Goal: Task Accomplishment & Management: Use online tool/utility

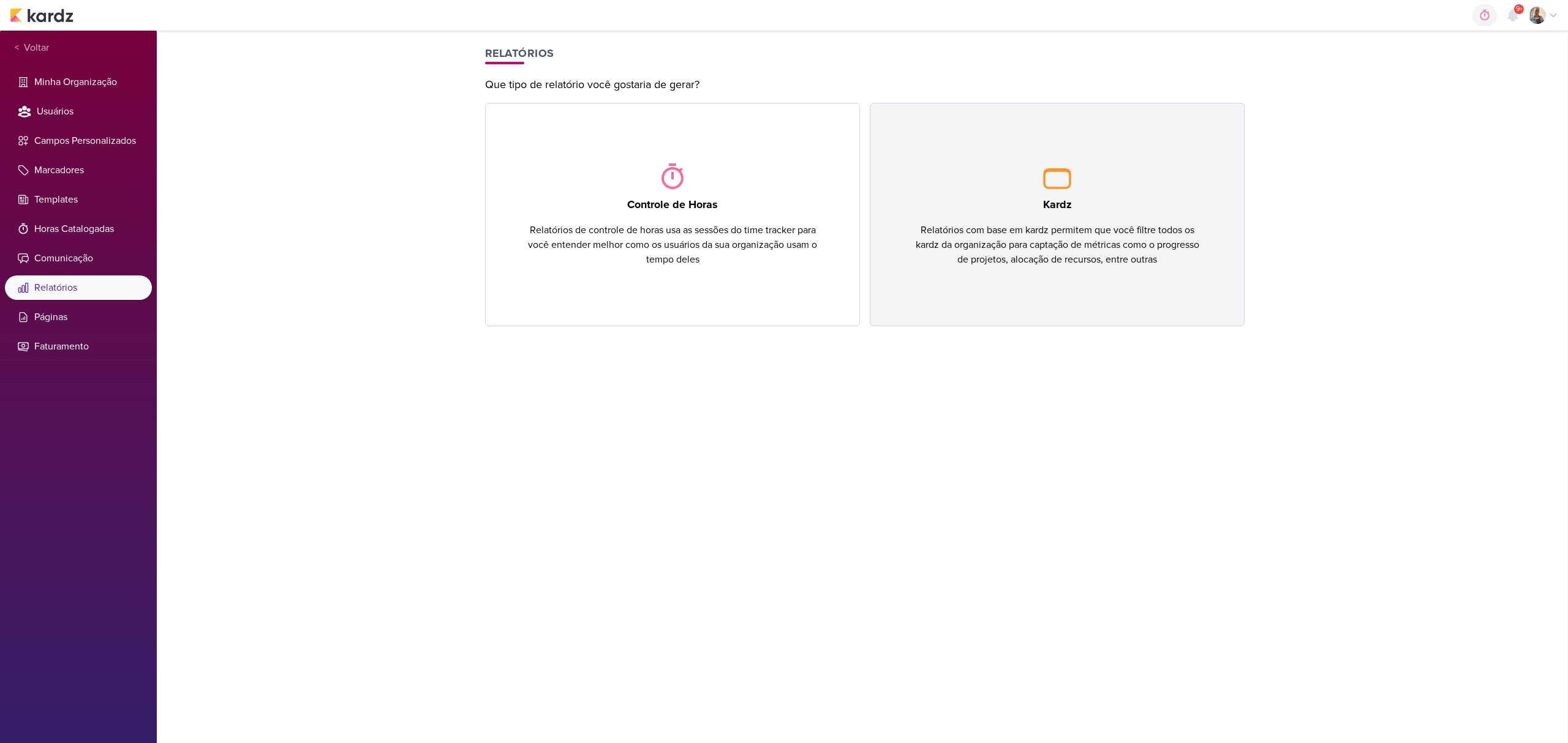
click at [1044, 223] on div "Relatórios com base em kardz permitem que você filtre todos os kardz da organiz…" at bounding box center [1057, 244] width 296 height 44
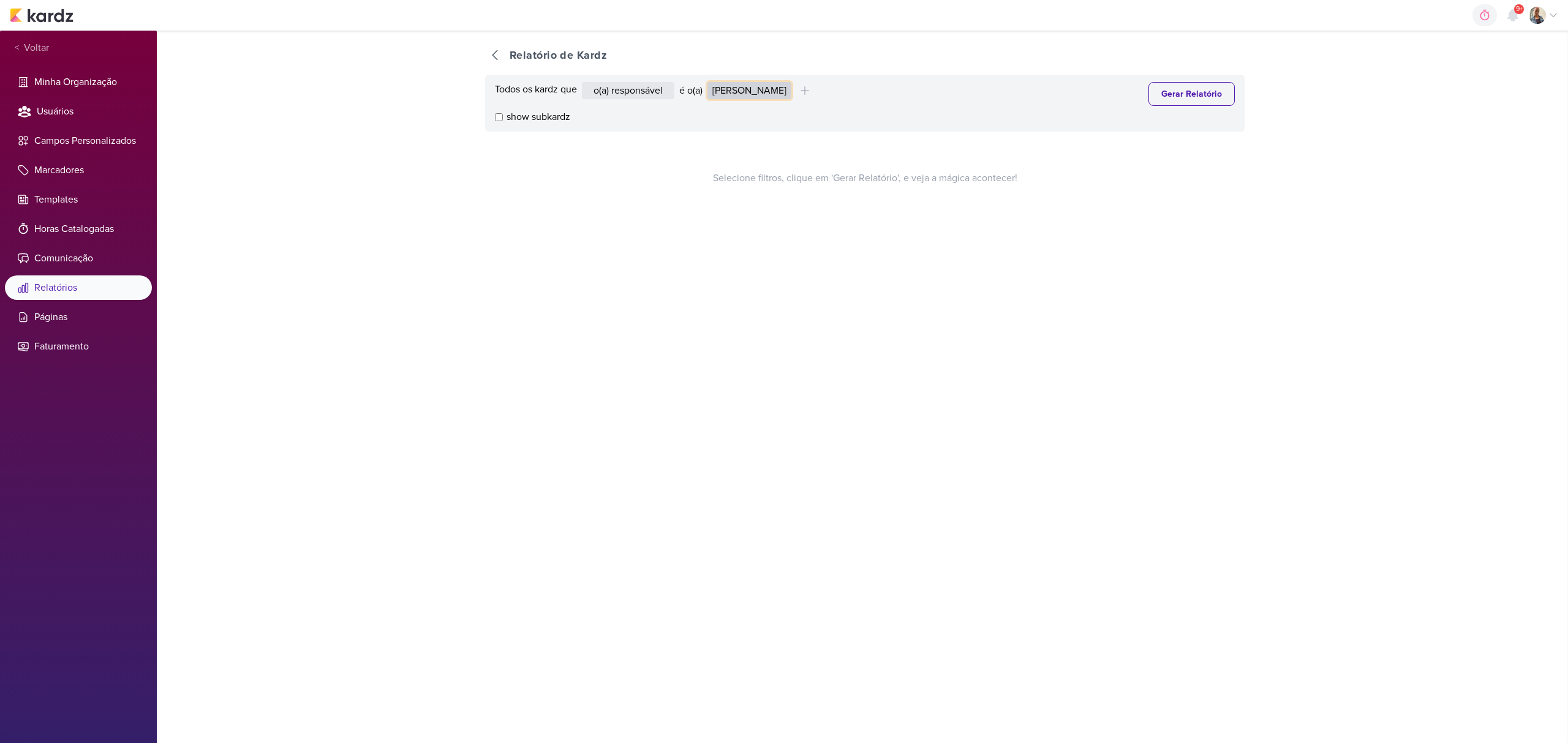
click at [733, 89] on select "Alessandra Gomes Aline Gimenez Graciano Caroline Traven De Andrade Eduardo Quar…" at bounding box center [750, 90] width 84 height 17
select select "1395"
click at [711, 82] on select "Alessandra Gomes Aline Gimenez Graciano Caroline Traven De Andrade Eduardo Quar…" at bounding box center [750, 90] width 84 height 17
click at [1191, 105] on button "Gerar Relatório" at bounding box center [1192, 94] width 87 height 24
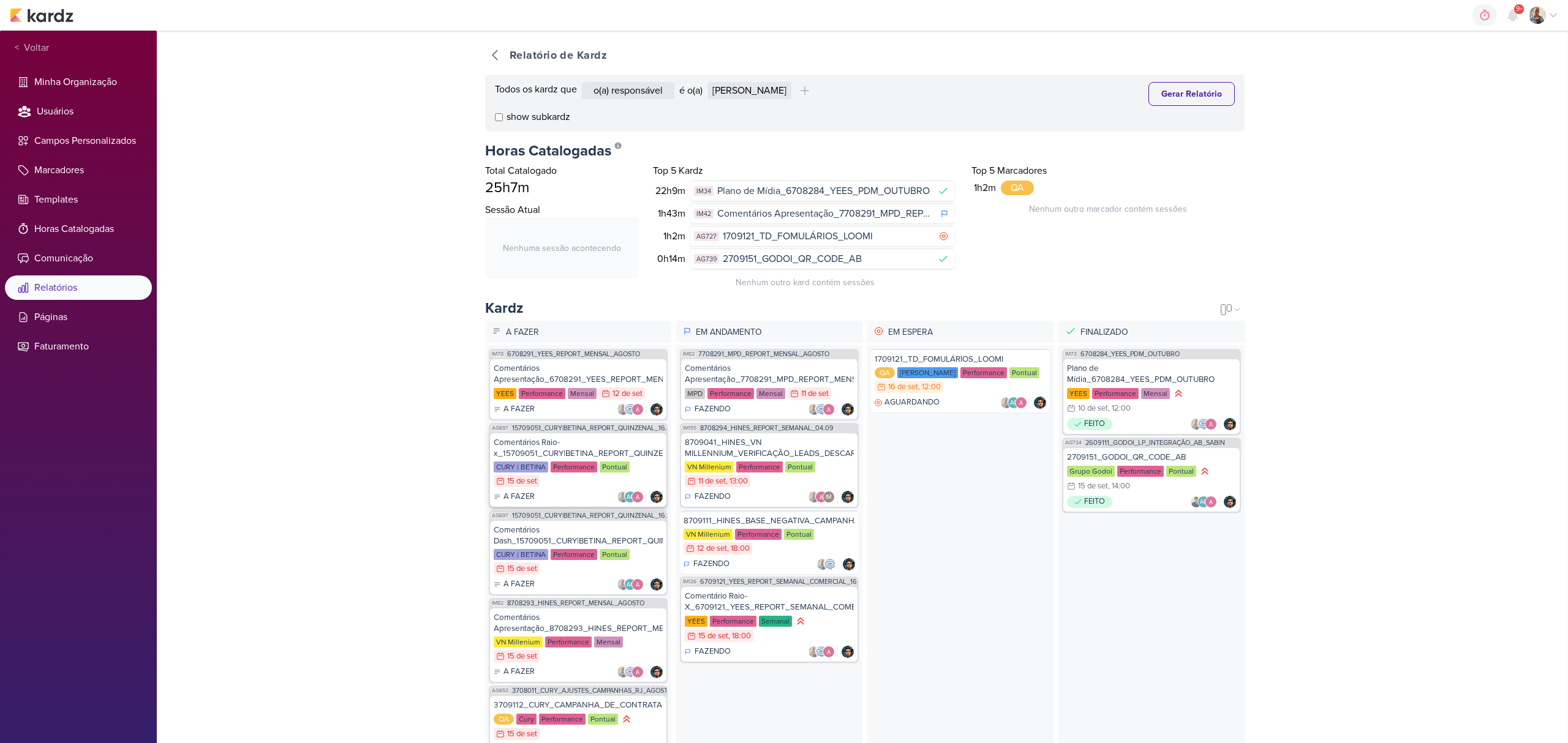
click at [574, 490] on div "Comentários Raio-x_15709051_CURY|BETINA_REPORT_QUINZENAL_16.09 CURY | BETINA Pe…" at bounding box center [578, 470] width 176 height 73
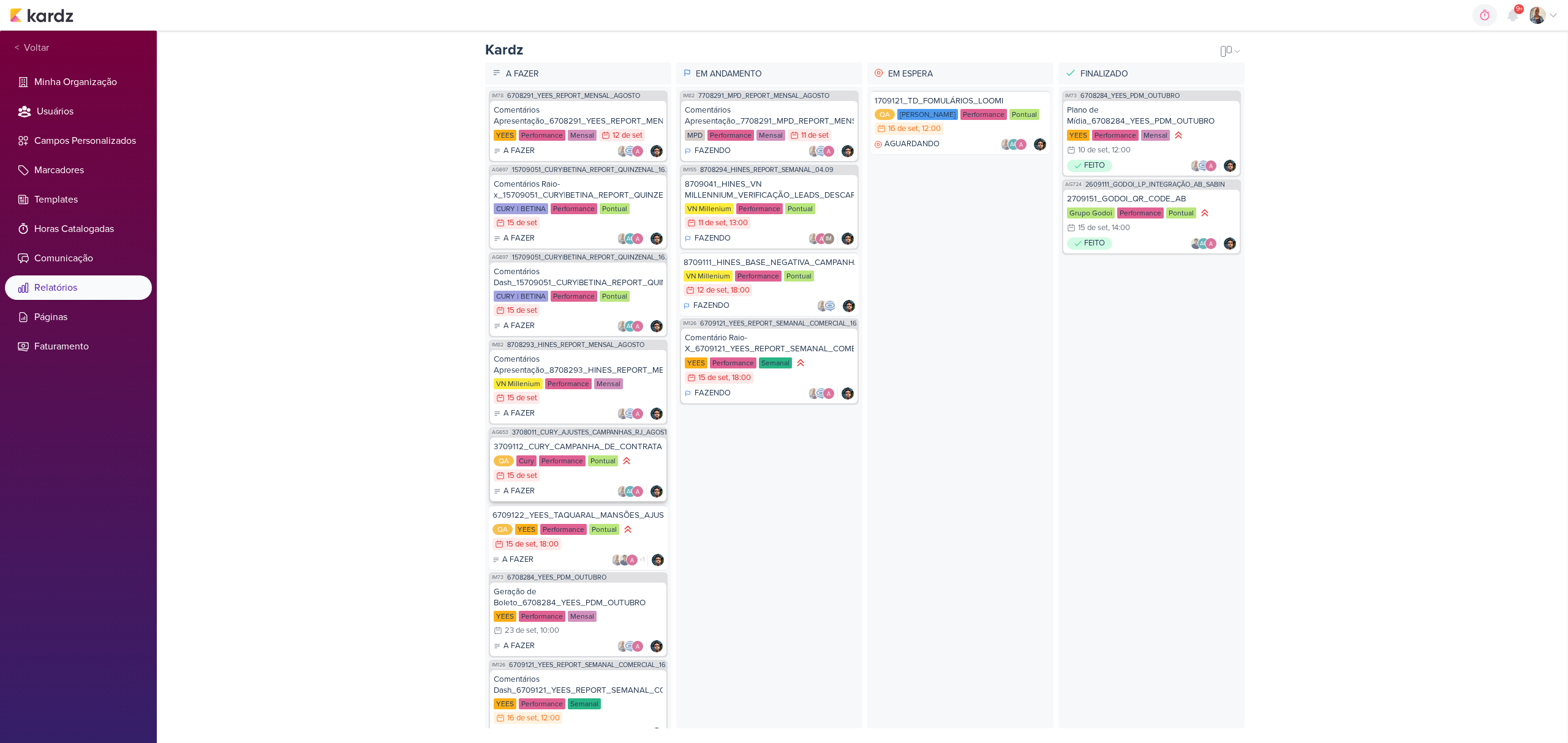
click at [574, 455] on div "Performance" at bounding box center [562, 461] width 47 height 11
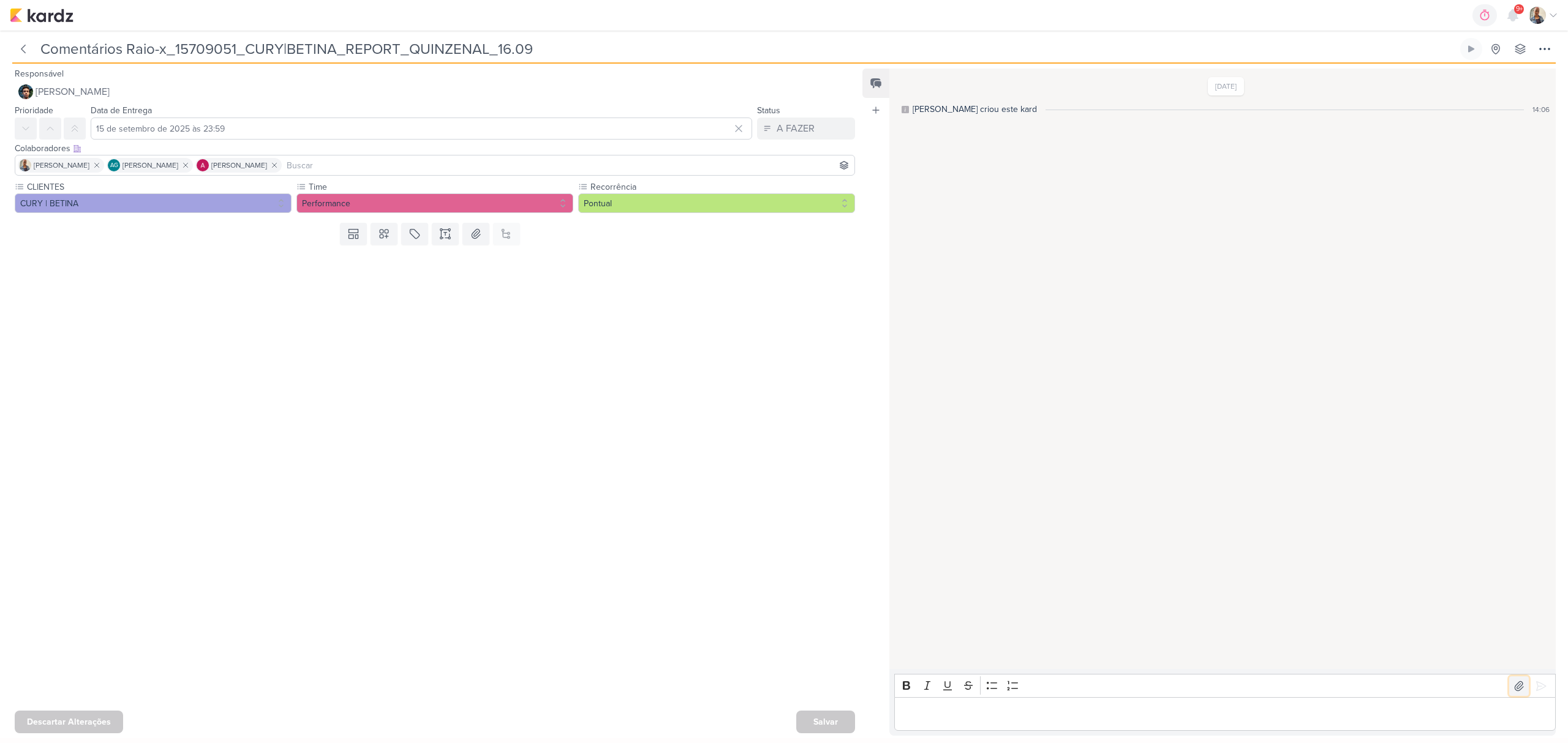
click at [1515, 684] on icon at bounding box center [1519, 686] width 8 height 9
click at [1539, 688] on icon at bounding box center [1541, 686] width 13 height 13
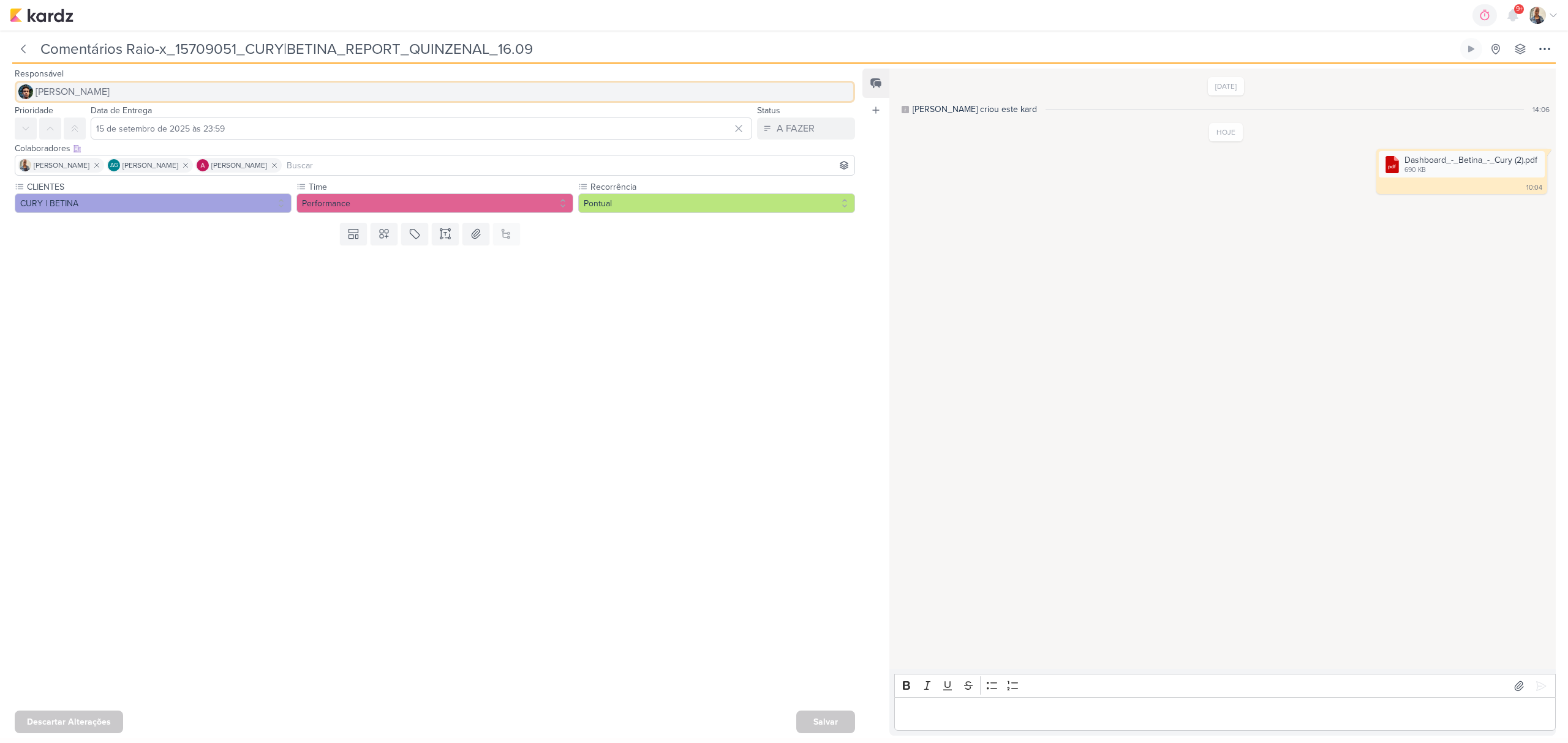
click at [69, 94] on span "[PERSON_NAME]" at bounding box center [73, 91] width 74 height 15
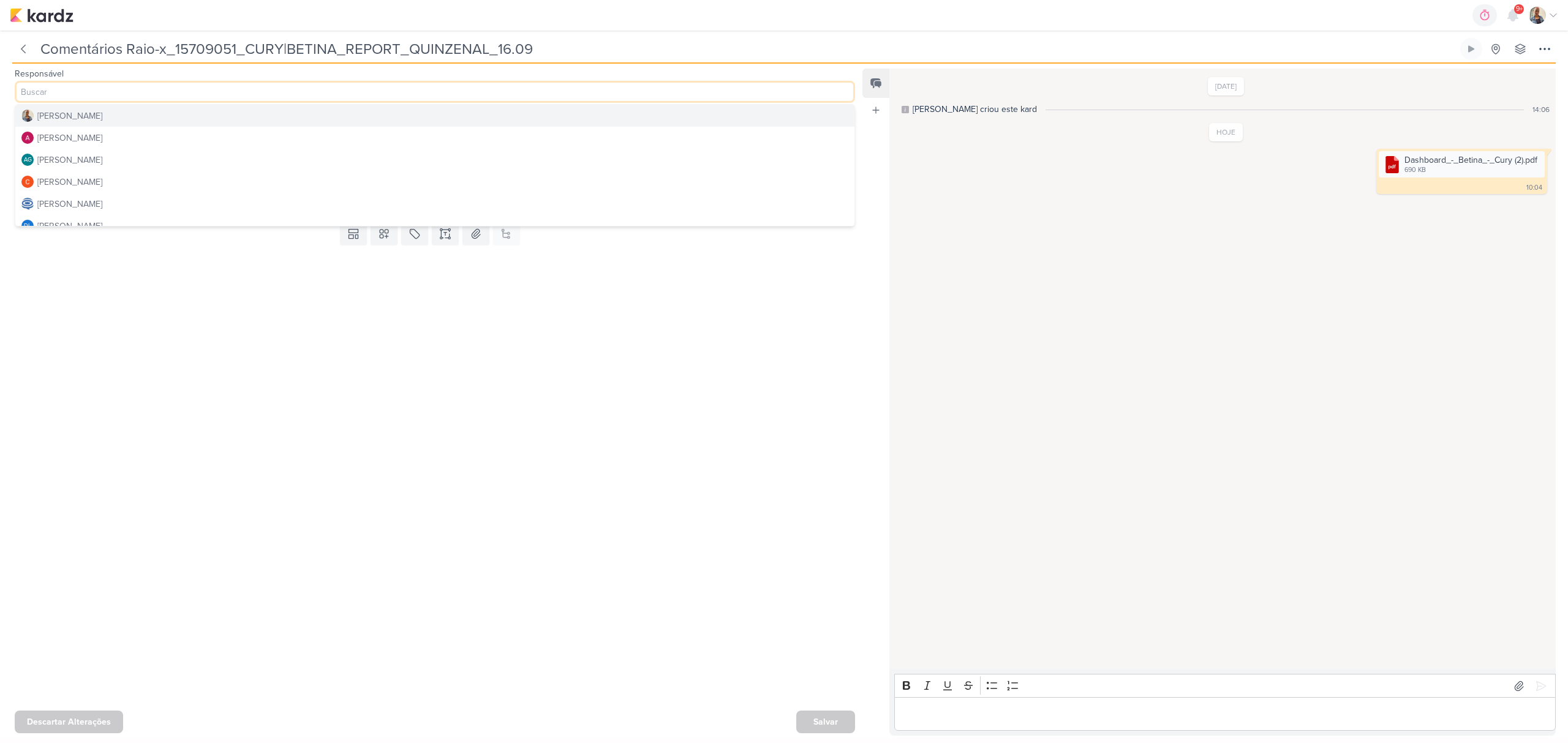
click at [85, 111] on button "[PERSON_NAME]" at bounding box center [435, 116] width 839 height 22
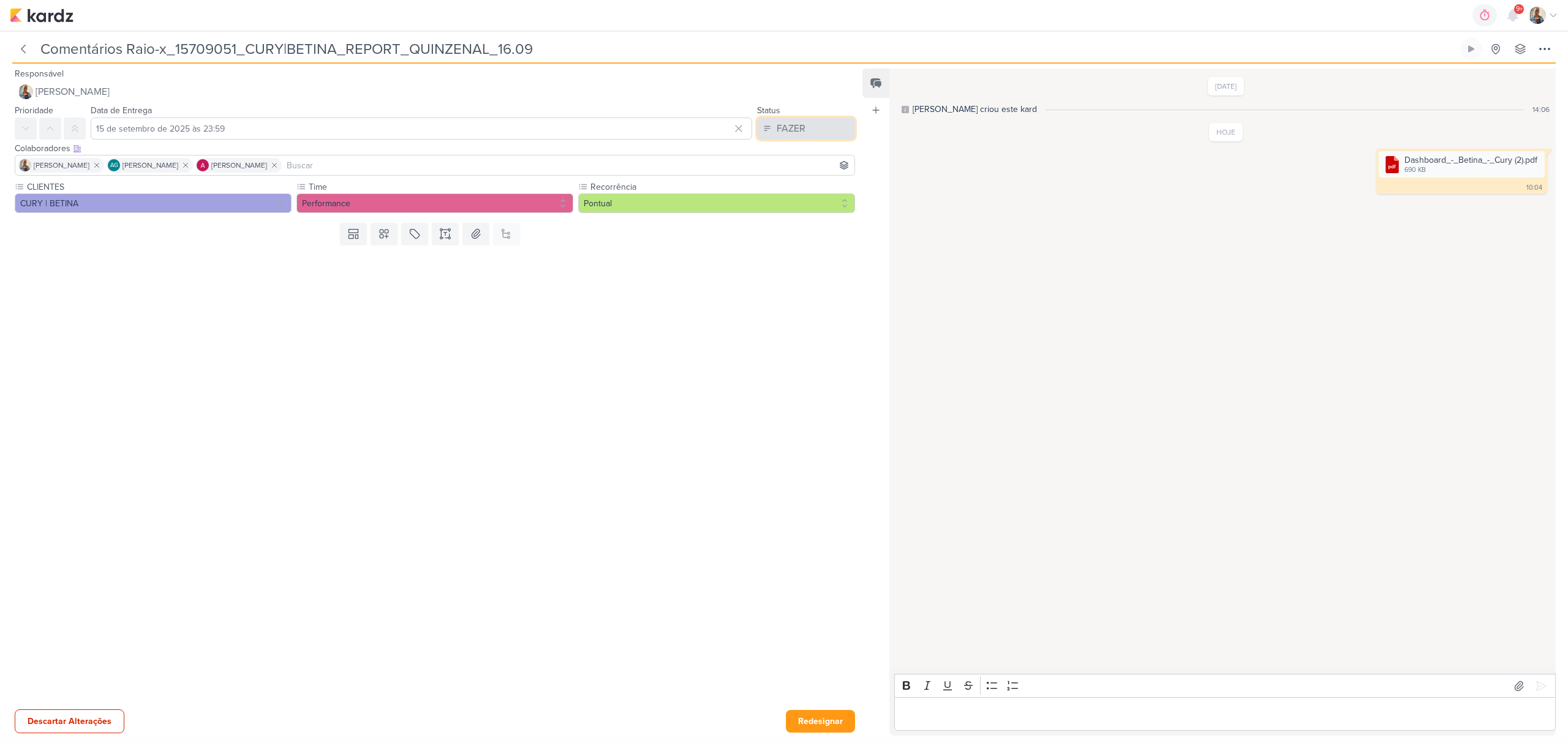
click at [808, 128] on button "FAZER" at bounding box center [806, 128] width 98 height 22
click at [790, 213] on button "FEITO" at bounding box center [800, 216] width 109 height 20
click at [821, 721] on button "Redesignar" at bounding box center [820, 721] width 69 height 22
click at [821, 721] on div "Salvar" at bounding box center [826, 722] width 59 height 22
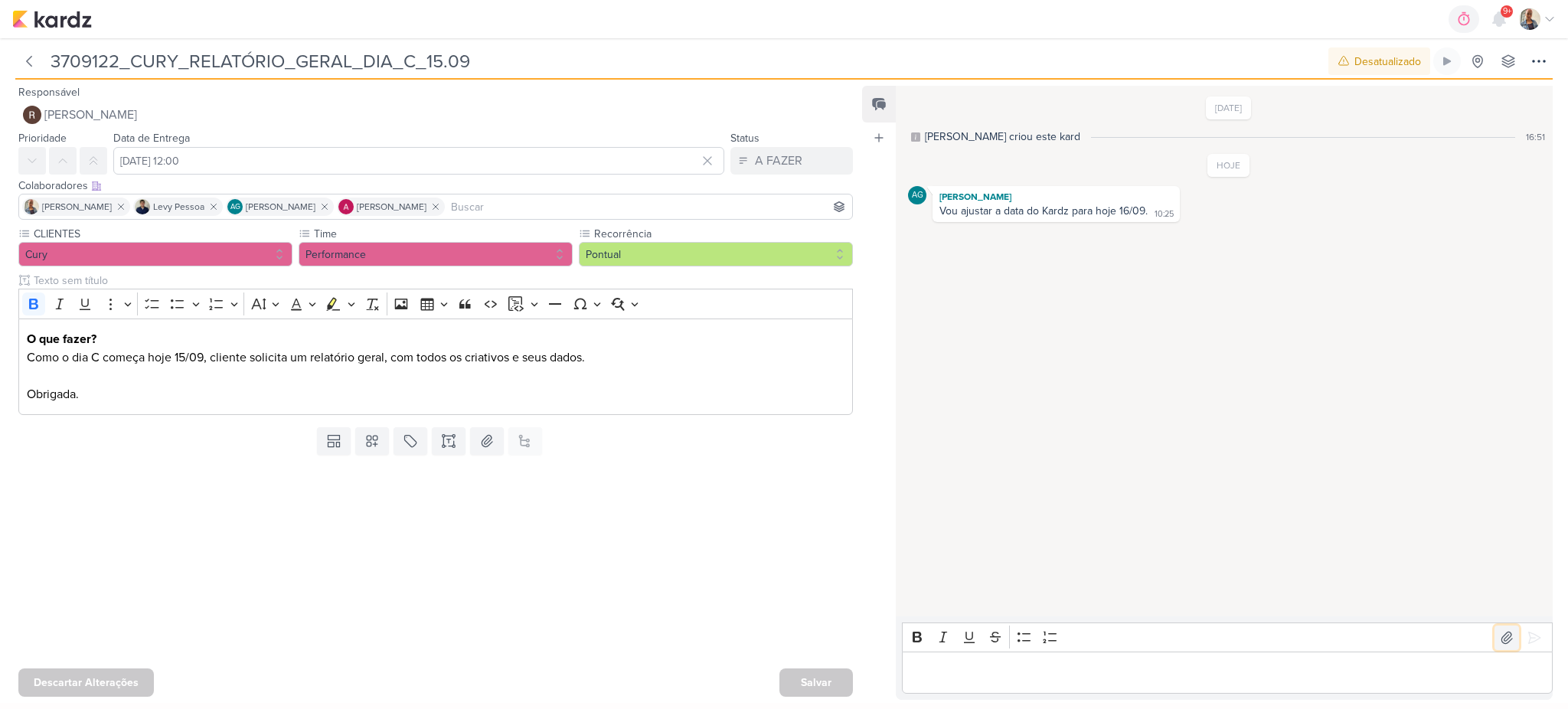
click at [1499, 635] on icon at bounding box center [1507, 638] width 16 height 16
click at [1030, 605] on icon at bounding box center [1026, 607] width 10 height 10
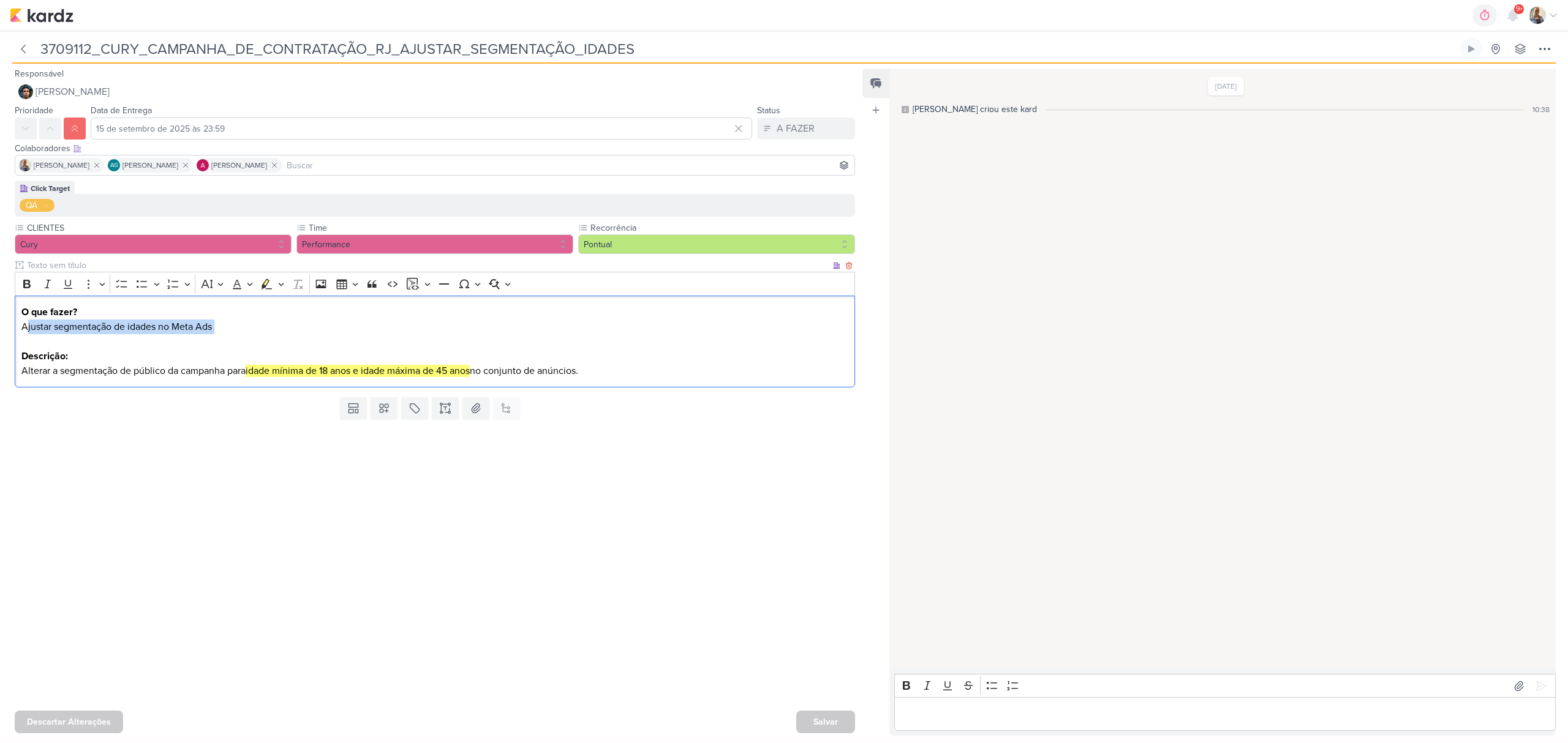
drag, startPoint x: 26, startPoint y: 322, endPoint x: 405, endPoint y: 340, distance: 379.4
click at [405, 340] on p "O que fazer? Ajustar segmentação de idades no Meta Ads Descrição: Alterar a seg…" at bounding box center [435, 341] width 827 height 73
drag, startPoint x: 141, startPoint y: 370, endPoint x: 627, endPoint y: 388, distance: 486.3
click at [627, 388] on div "Click Target QA CLIENTES Cury" at bounding box center [430, 286] width 860 height 212
click at [628, 372] on p "O que fazer? Ajustar segmentação de idades no Meta Ads Descrição: Alterar a seg…" at bounding box center [435, 341] width 827 height 73
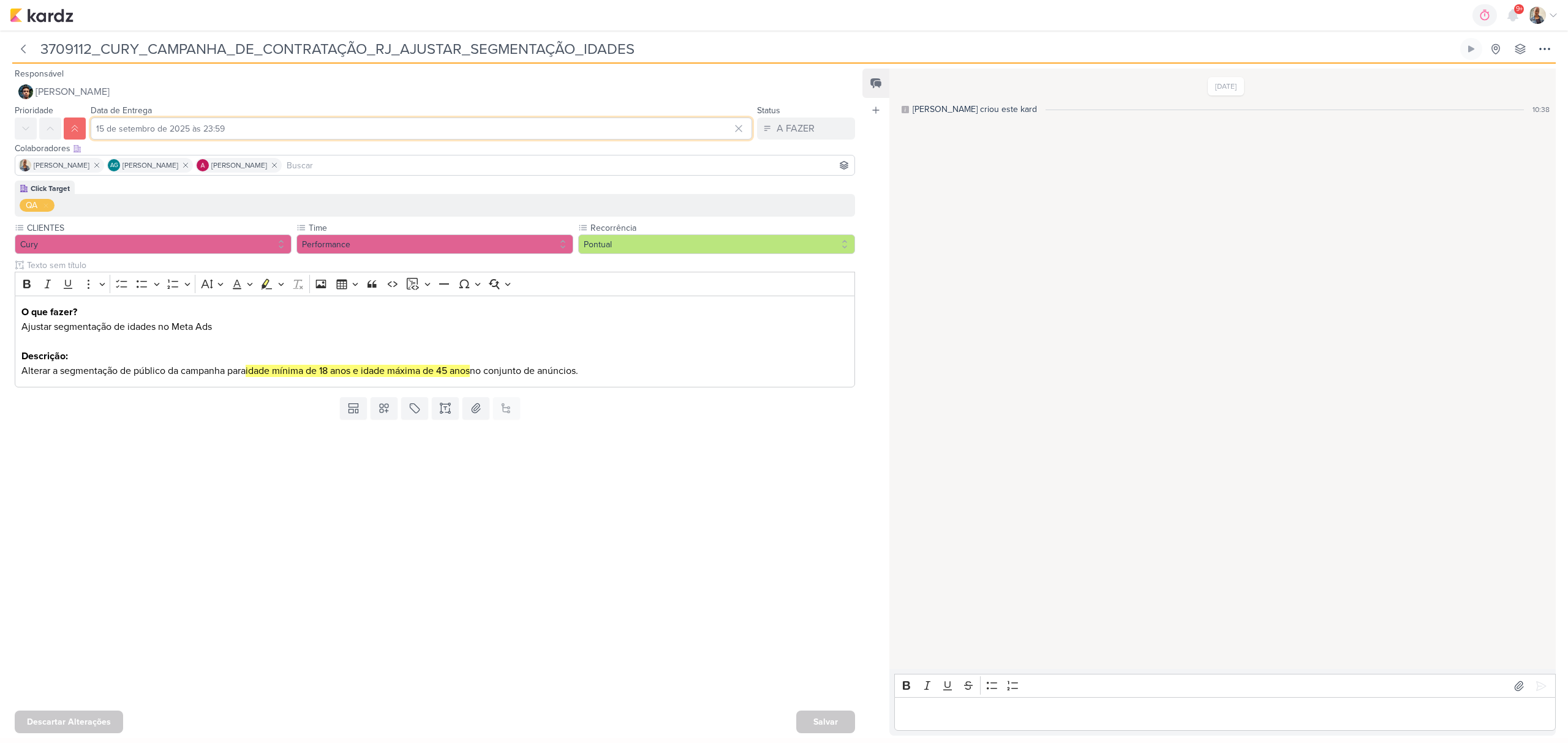
click at [189, 127] on input "15 de setembro de 2025 às 23:59" at bounding box center [421, 128] width 662 height 22
click at [660, 226] on div "16" at bounding box center [660, 228] width 19 height 18
type input "16 de setembro de 2025 às 23:59"
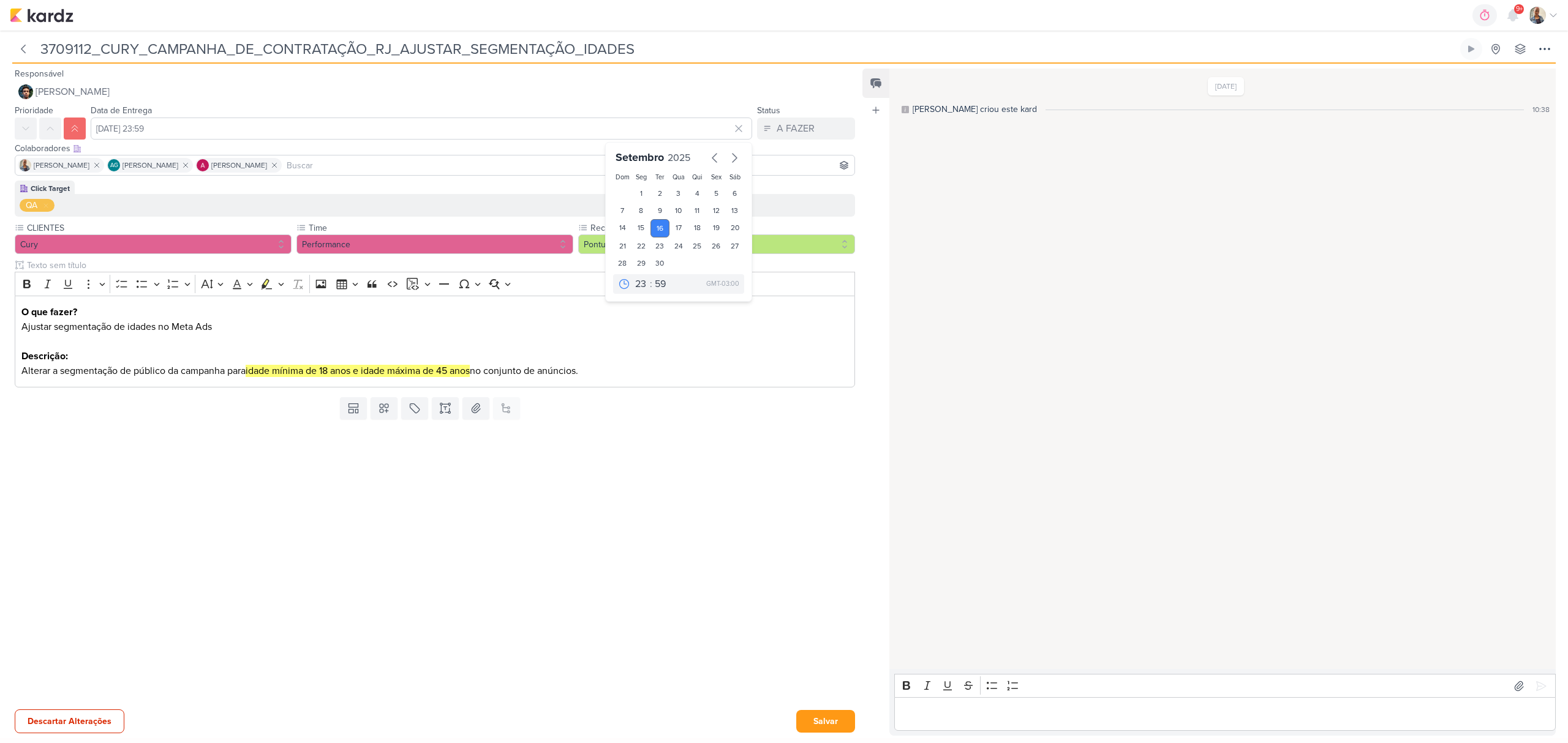
click at [773, 474] on div at bounding box center [430, 565] width 860 height 281
click at [968, 718] on p "Editor editing area: main" at bounding box center [1226, 714] width 648 height 15
click at [1535, 681] on icon at bounding box center [1541, 686] width 13 height 13
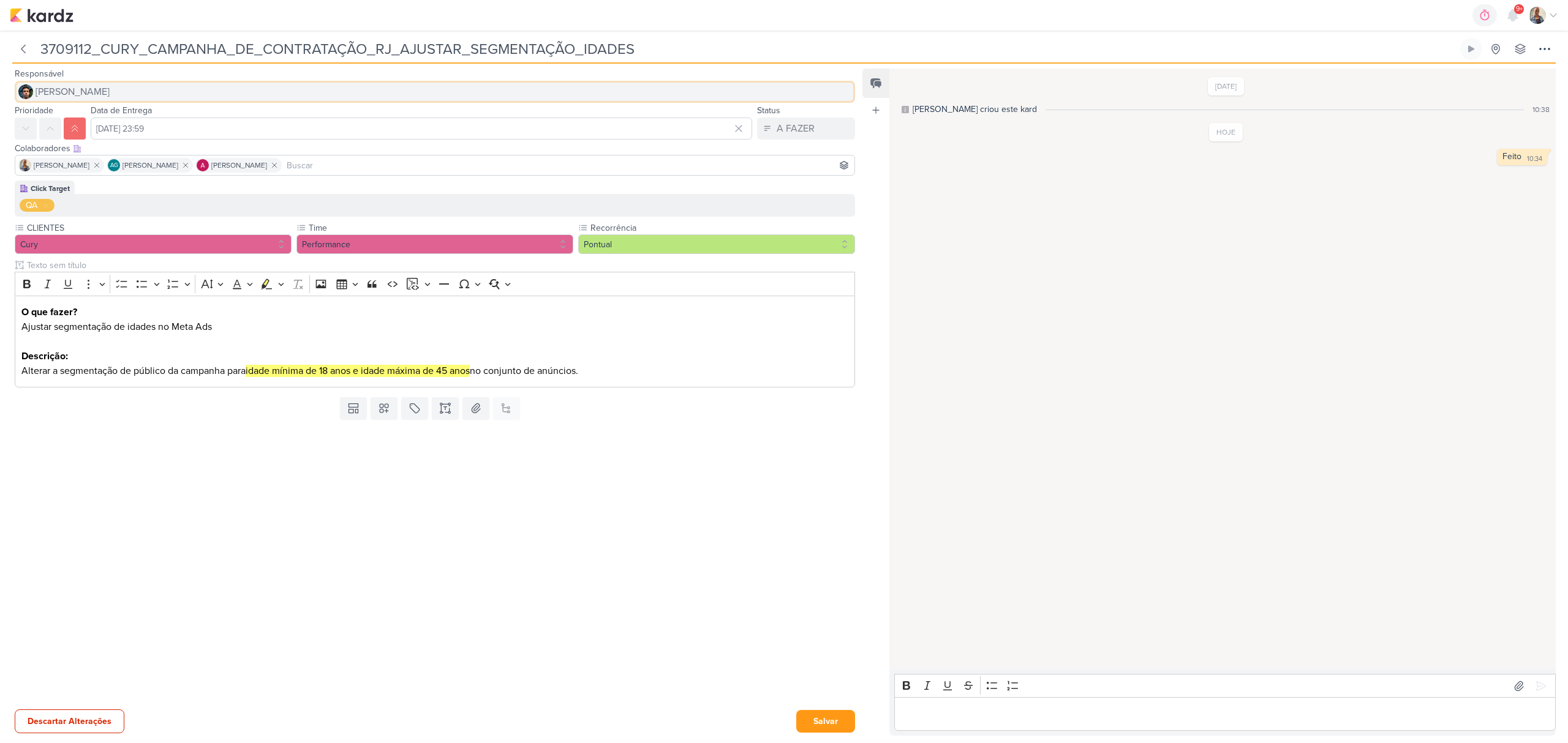
click at [98, 87] on button "[PERSON_NAME]" at bounding box center [435, 92] width 841 height 22
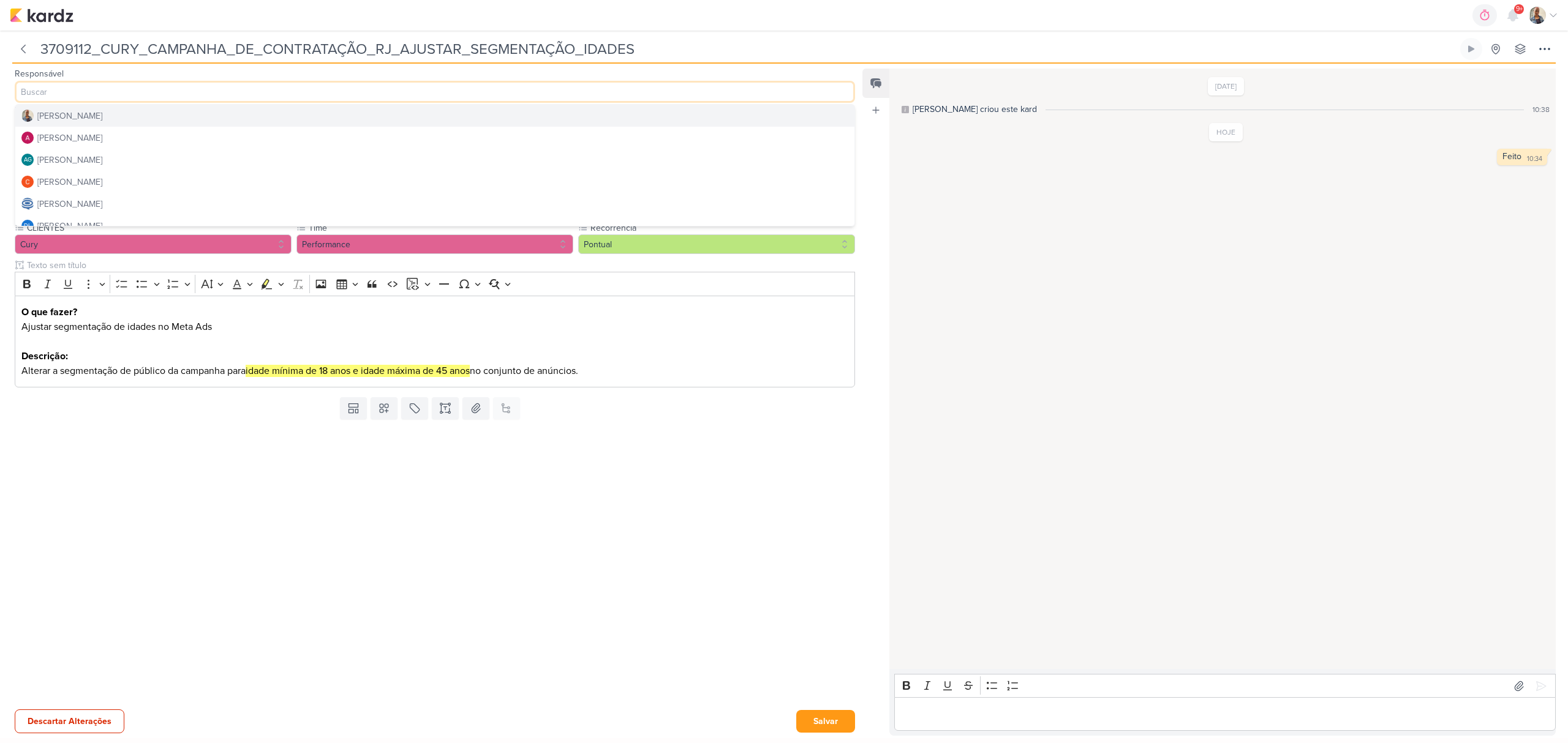
click at [92, 125] on button "[PERSON_NAME]" at bounding box center [435, 116] width 839 height 22
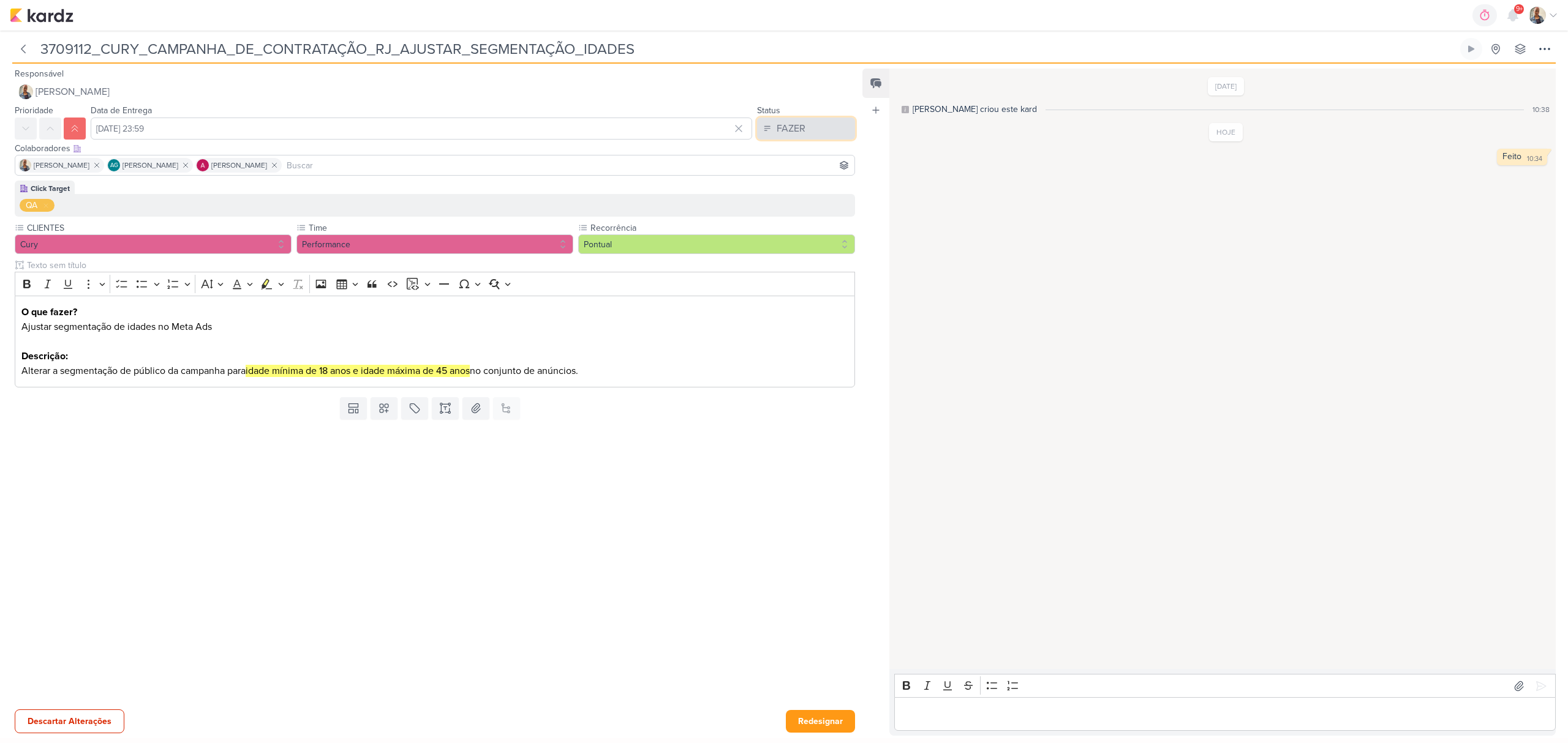
click at [777, 127] on div "FAZER" at bounding box center [791, 128] width 29 height 15
click at [782, 218] on div "FEITO" at bounding box center [781, 217] width 23 height 13
click at [818, 728] on button "Redesignar" at bounding box center [820, 721] width 69 height 22
click at [820, 721] on div "Salvar" at bounding box center [826, 722] width 59 height 22
click at [823, 663] on div at bounding box center [430, 565] width 860 height 281
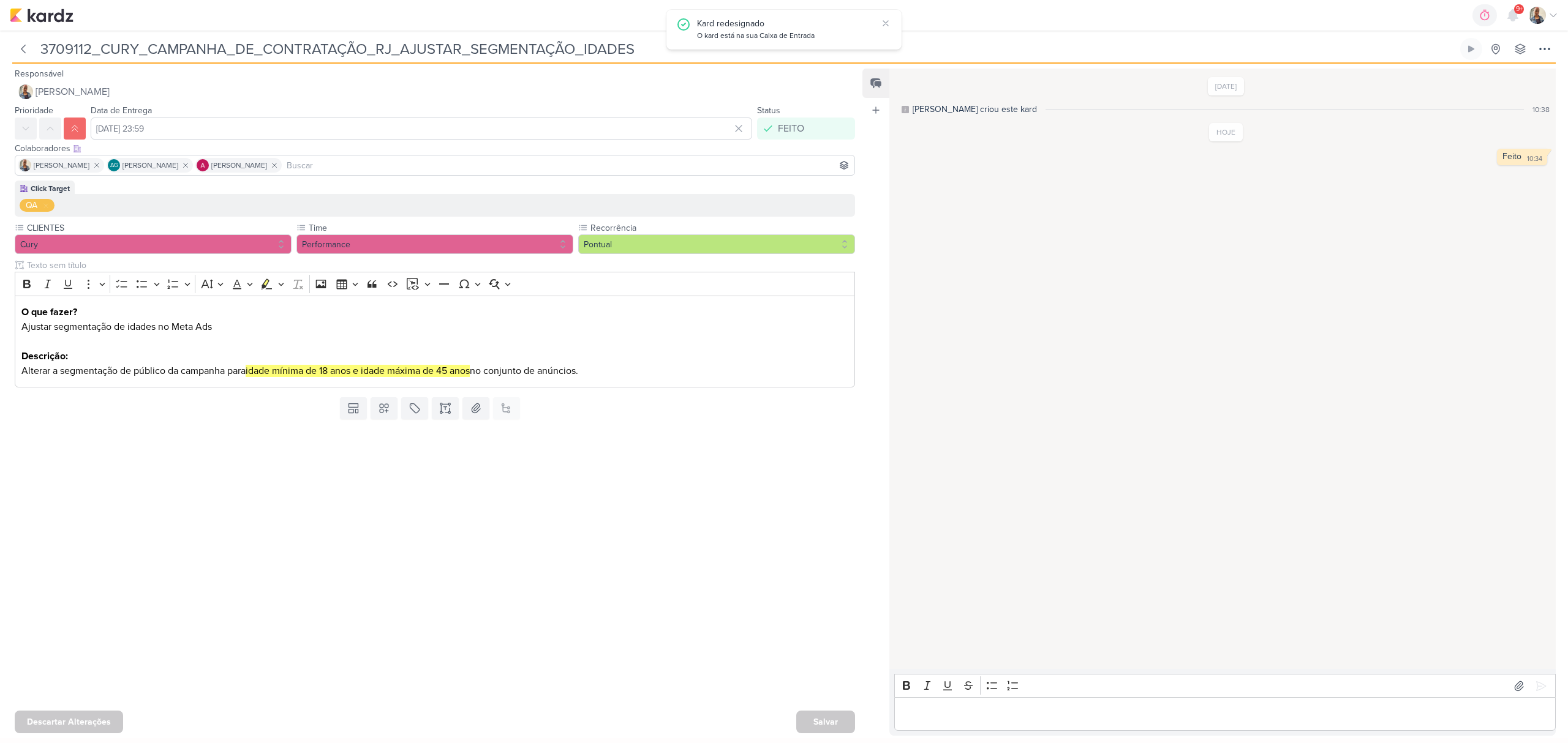
click at [828, 715] on div "Salvar" at bounding box center [826, 722] width 59 height 22
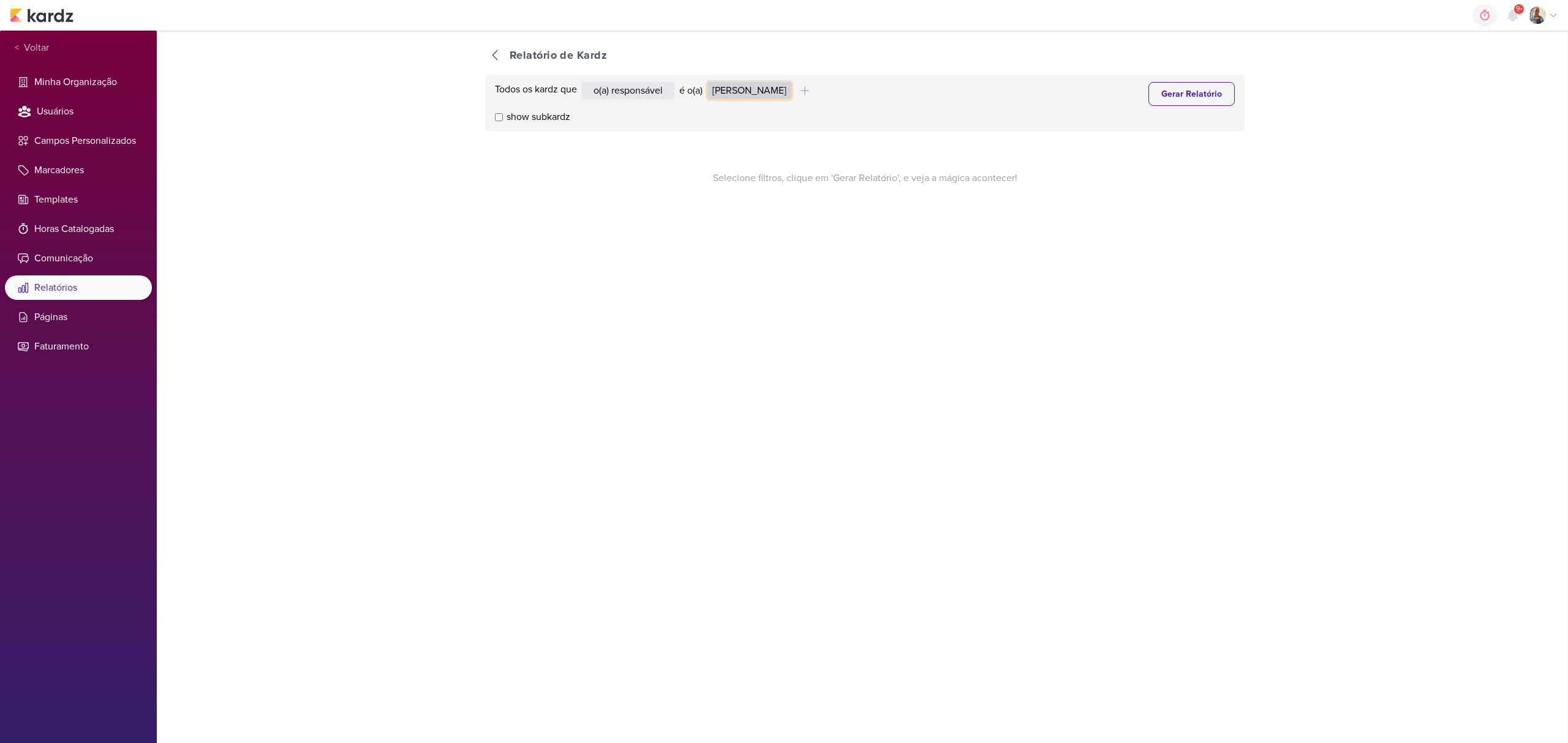
click at [756, 83] on select "[PERSON_NAME] Graciano [PERSON_NAME] [PERSON_NAME] [PERSON_NAME] [PERSON_NAME] …" at bounding box center [750, 90] width 84 height 17
select select "1395"
click at [711, 82] on select "[PERSON_NAME] Graciano [PERSON_NAME] [PERSON_NAME] [PERSON_NAME] [PERSON_NAME] …" at bounding box center [750, 90] width 84 height 17
click at [1191, 82] on button "Gerar Relatório" at bounding box center [1192, 94] width 87 height 24
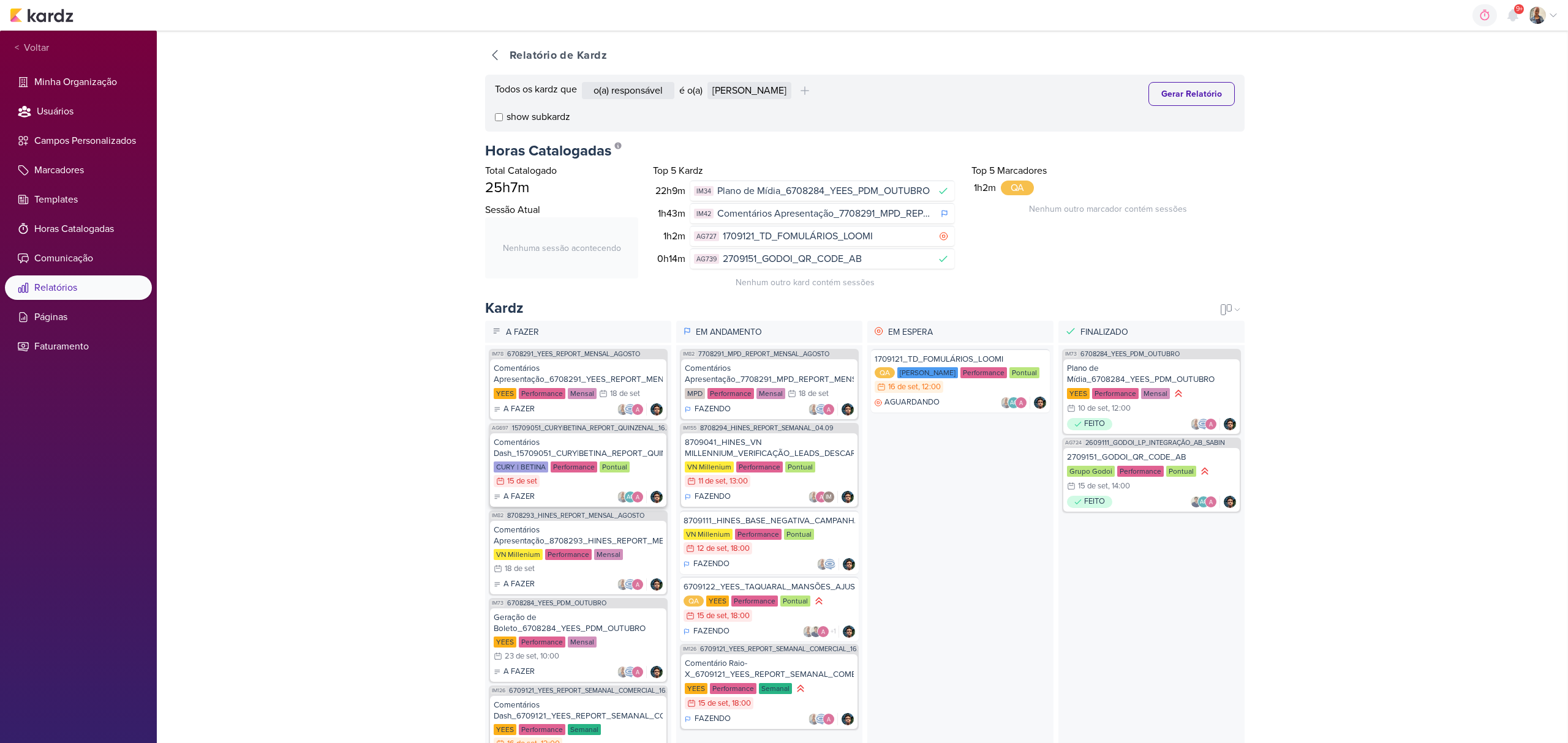
click at [566, 489] on div "CURY | BETINA Performance Pontual 15/9 [DATE]" at bounding box center [579, 475] width 169 height 27
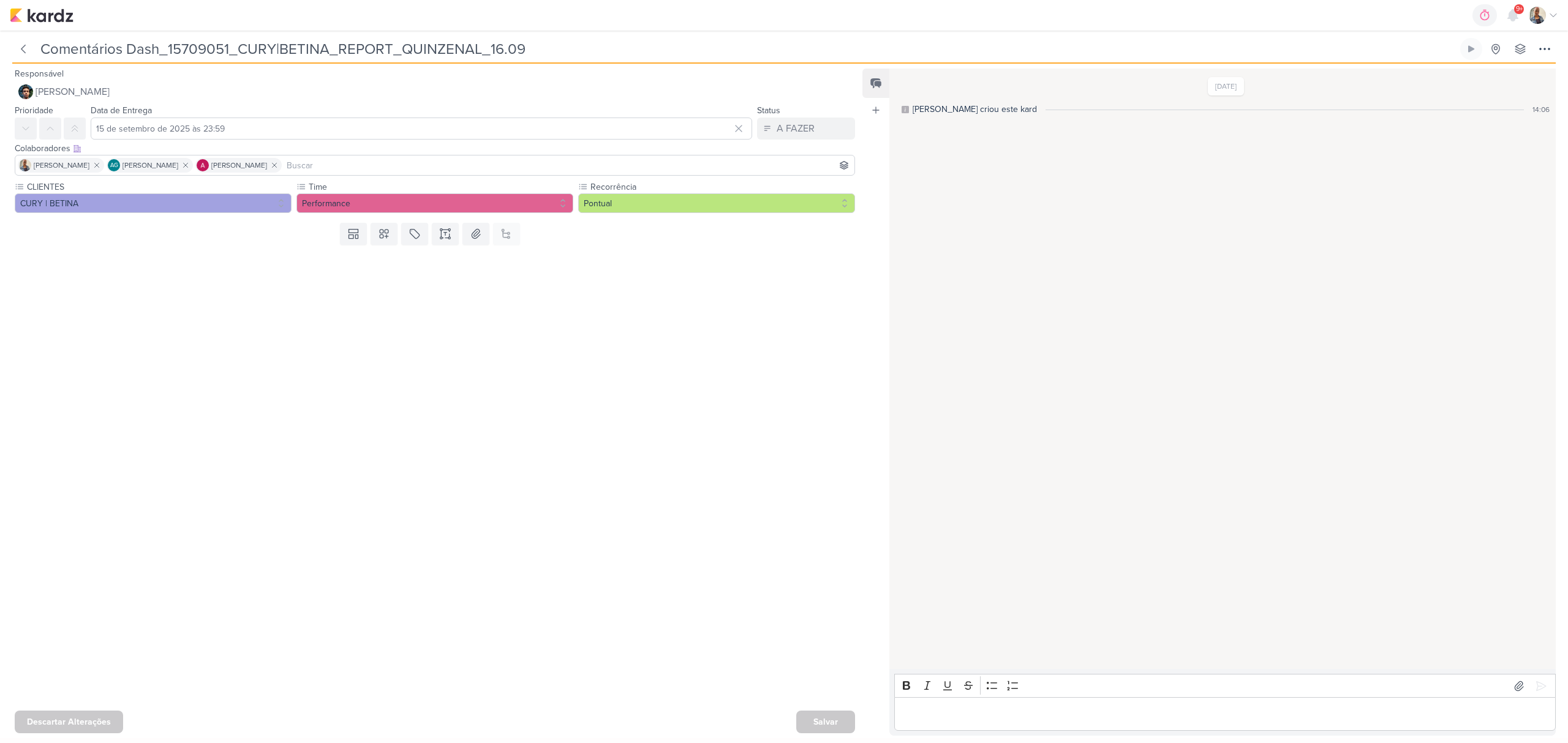
click at [935, 707] on p "Editor editing area: main" at bounding box center [1226, 714] width 648 height 15
click at [1509, 683] on button at bounding box center [1519, 686] width 20 height 20
click at [1535, 689] on icon at bounding box center [1541, 686] width 13 height 13
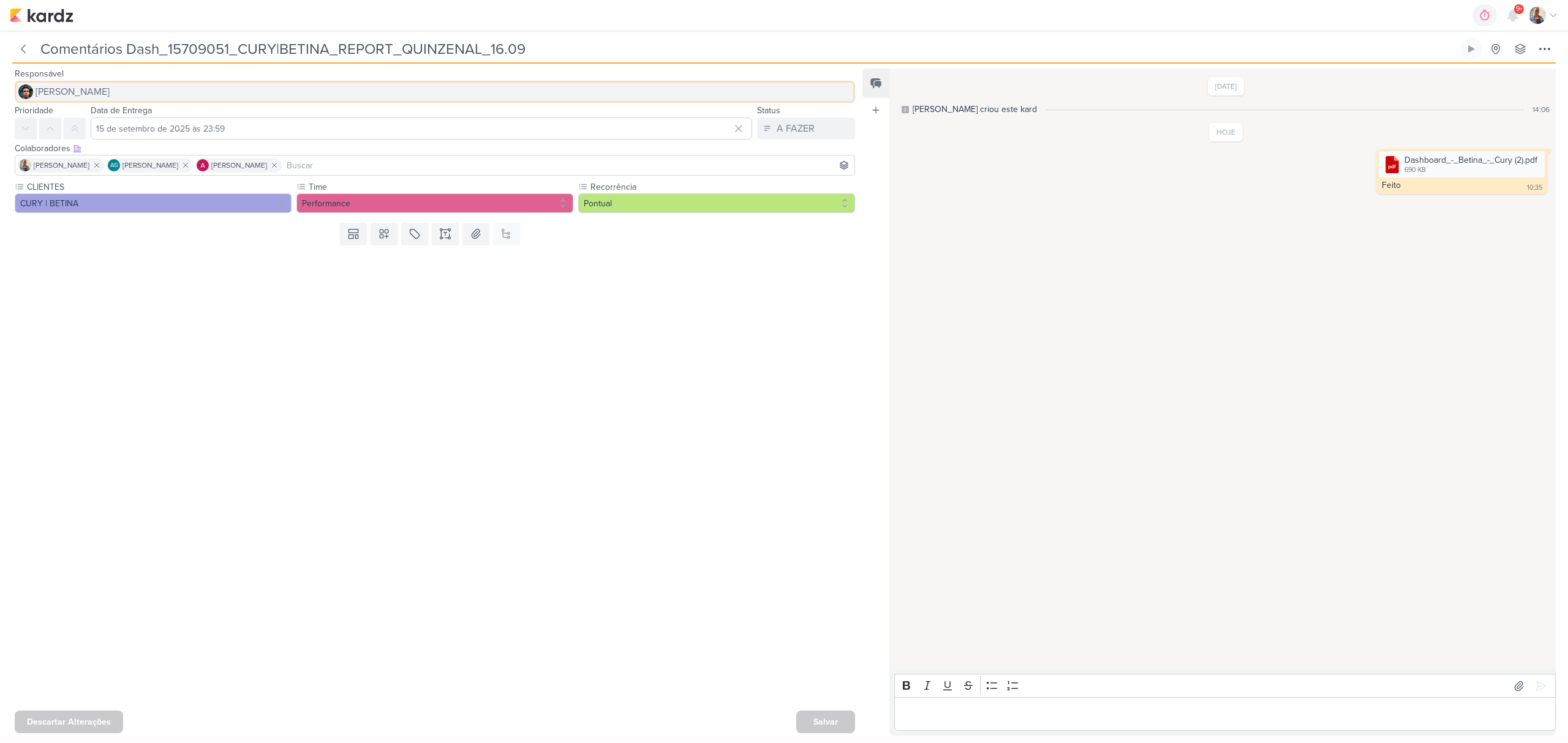
click at [45, 89] on span "[PERSON_NAME]" at bounding box center [73, 91] width 74 height 15
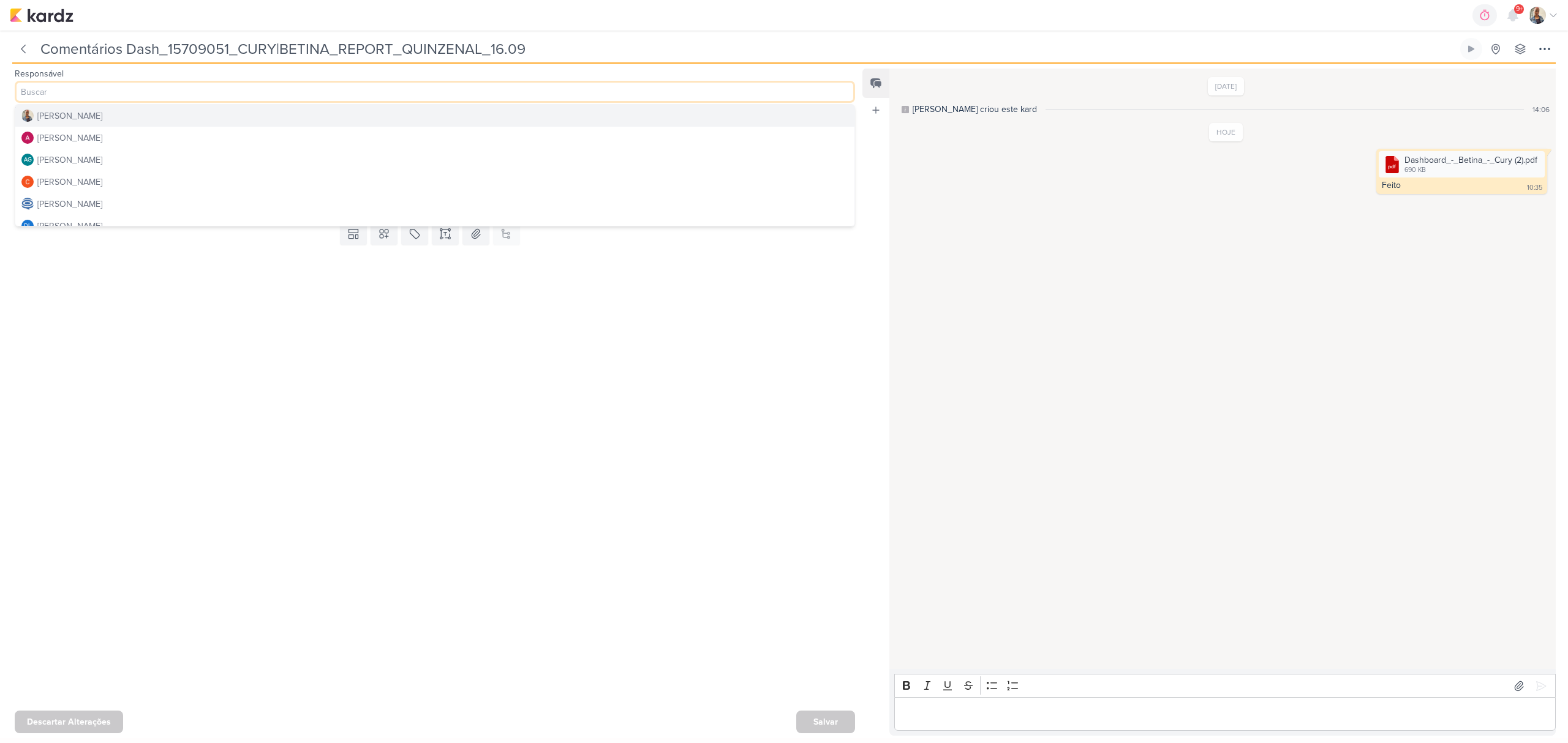
click at [55, 118] on div "[PERSON_NAME]" at bounding box center [69, 116] width 65 height 13
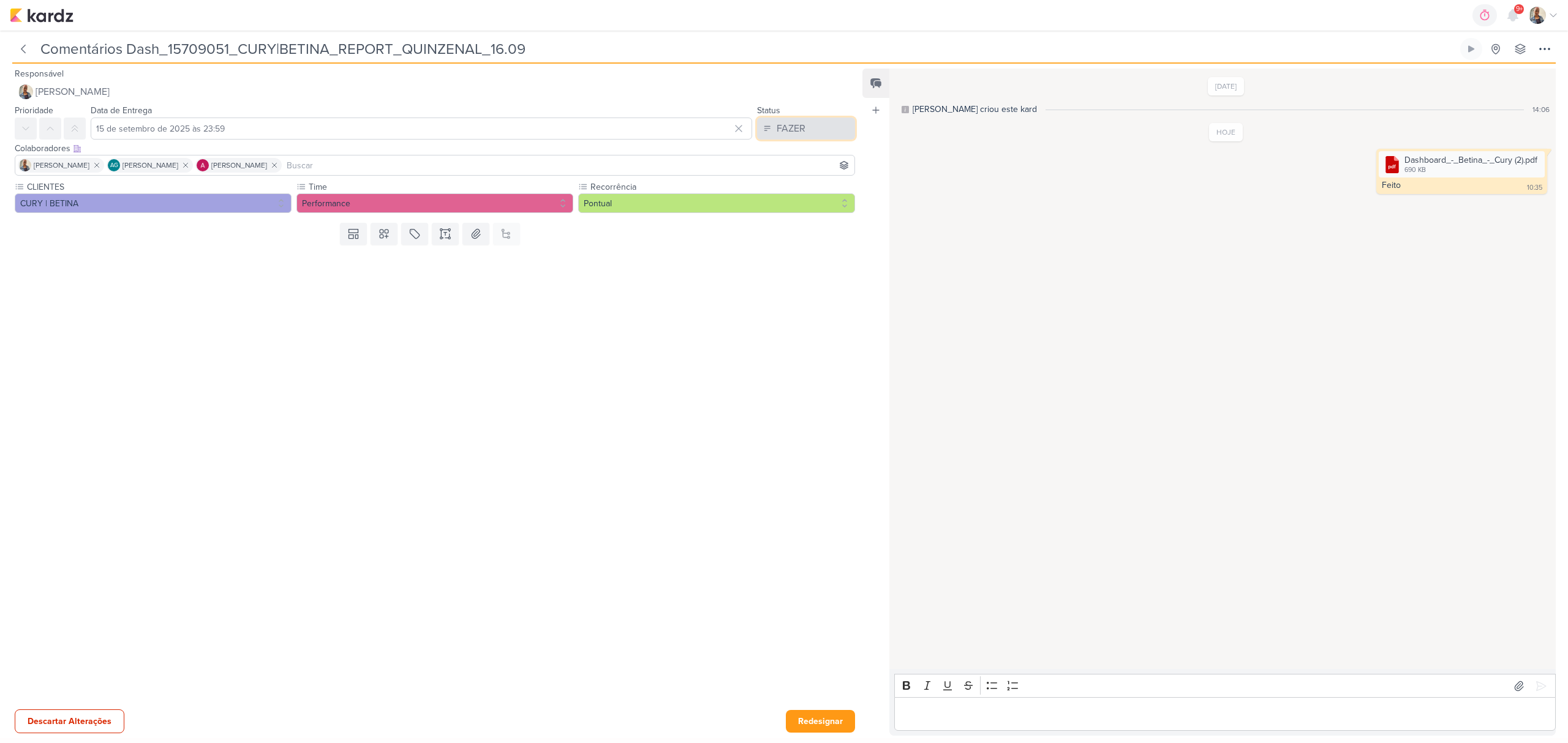
click at [780, 122] on div "FAZER" at bounding box center [791, 128] width 29 height 15
click at [784, 214] on div "FEITO" at bounding box center [781, 217] width 23 height 13
click at [832, 726] on button "Redesignar" at bounding box center [820, 721] width 69 height 22
click at [833, 718] on div "Salvar" at bounding box center [826, 722] width 59 height 22
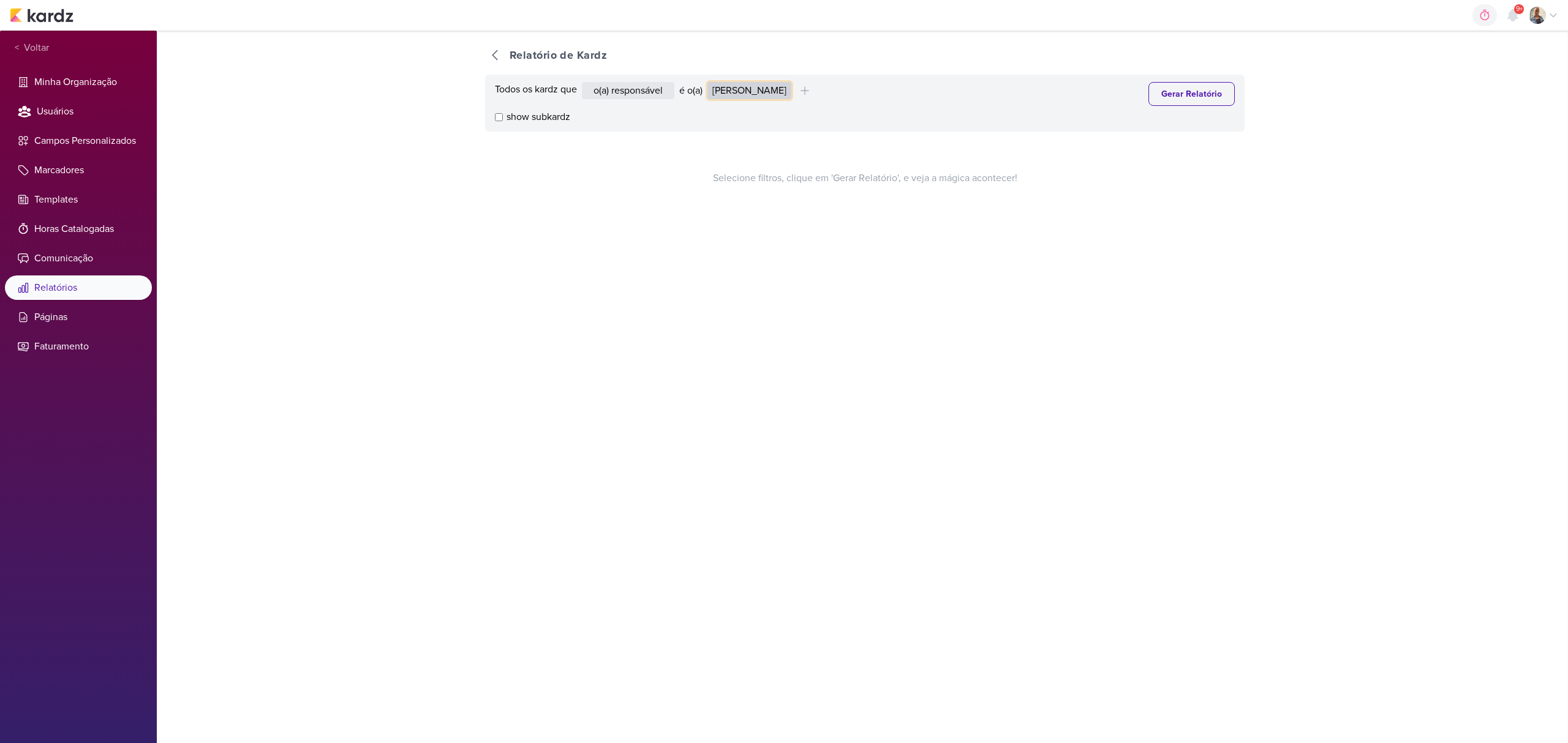
click at [748, 87] on select "Alessandra Gomes Aline Gimenez Graciano Caroline Traven De Andrade Eduardo Quar…" at bounding box center [750, 90] width 84 height 17
select select "1395"
click at [711, 82] on select "Alessandra Gomes Aline Gimenez Graciano Caroline Traven De Andrade Eduardo Quar…" at bounding box center [750, 90] width 84 height 17
click at [1161, 94] on button "Gerar Relatório" at bounding box center [1192, 94] width 87 height 24
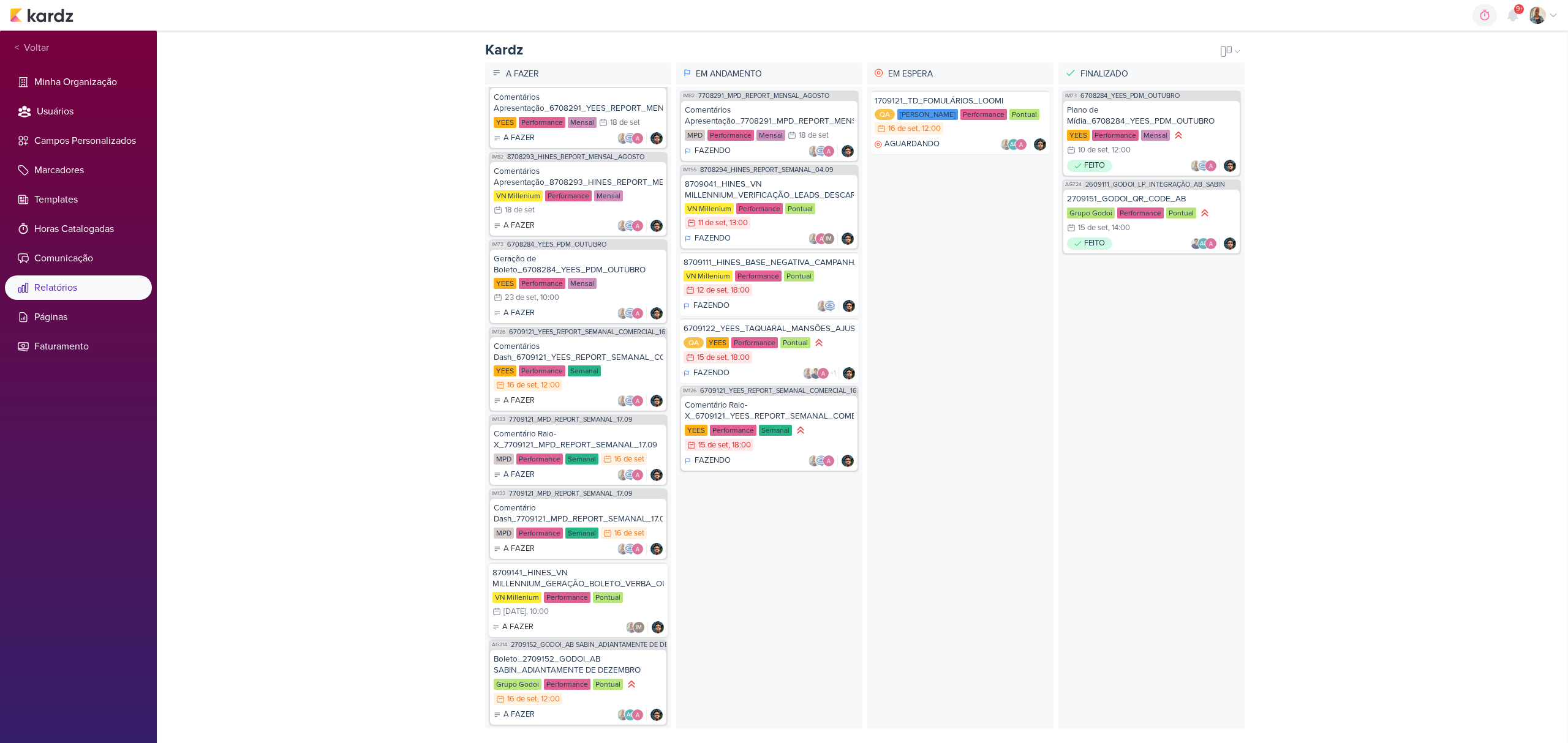
scroll to position [272, 0]
click at [564, 654] on div "Boleto_2709152_GODOI_AB SABIN_ADIANTAMENTE DE DEZEMBRO" at bounding box center [579, 665] width 169 height 22
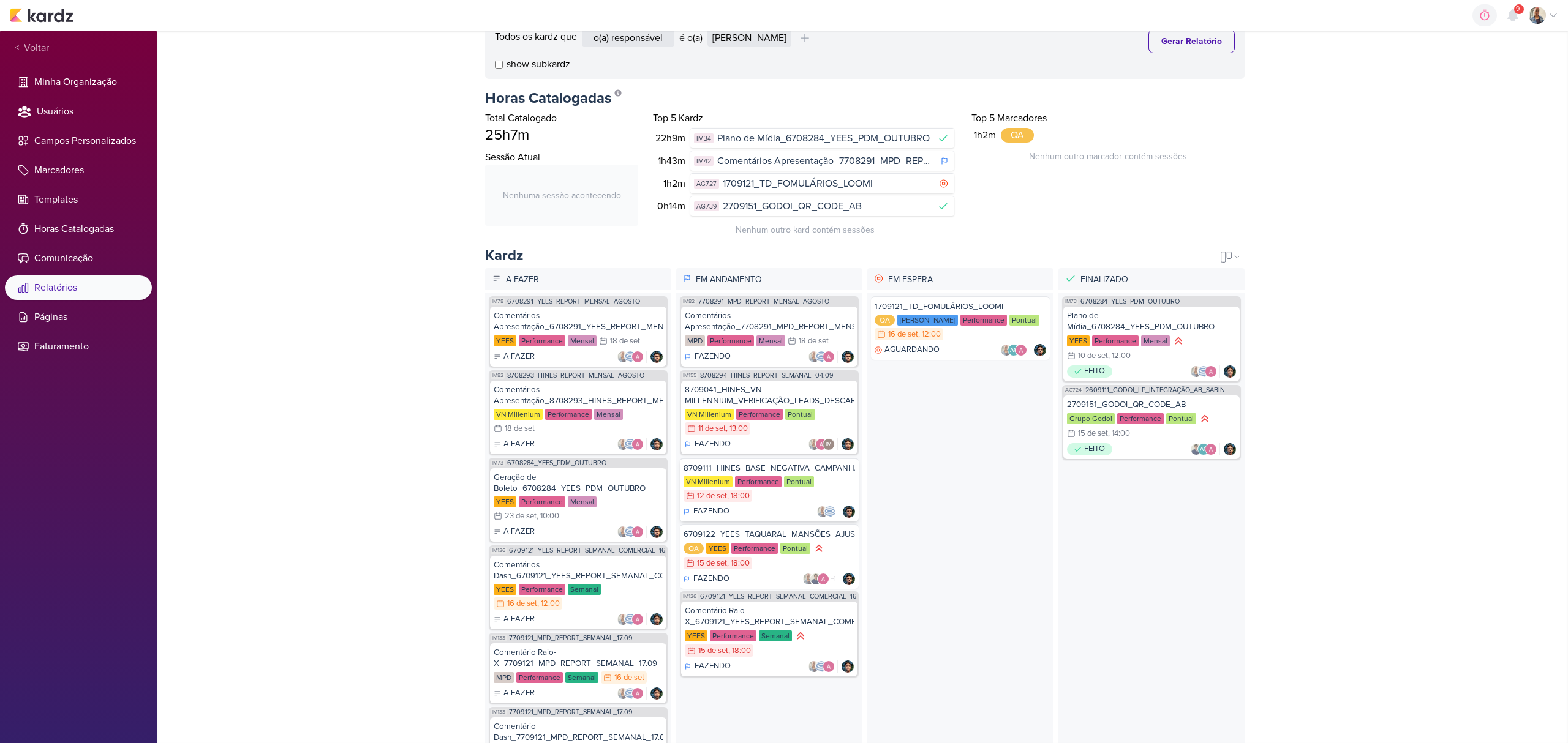
scroll to position [82, 0]
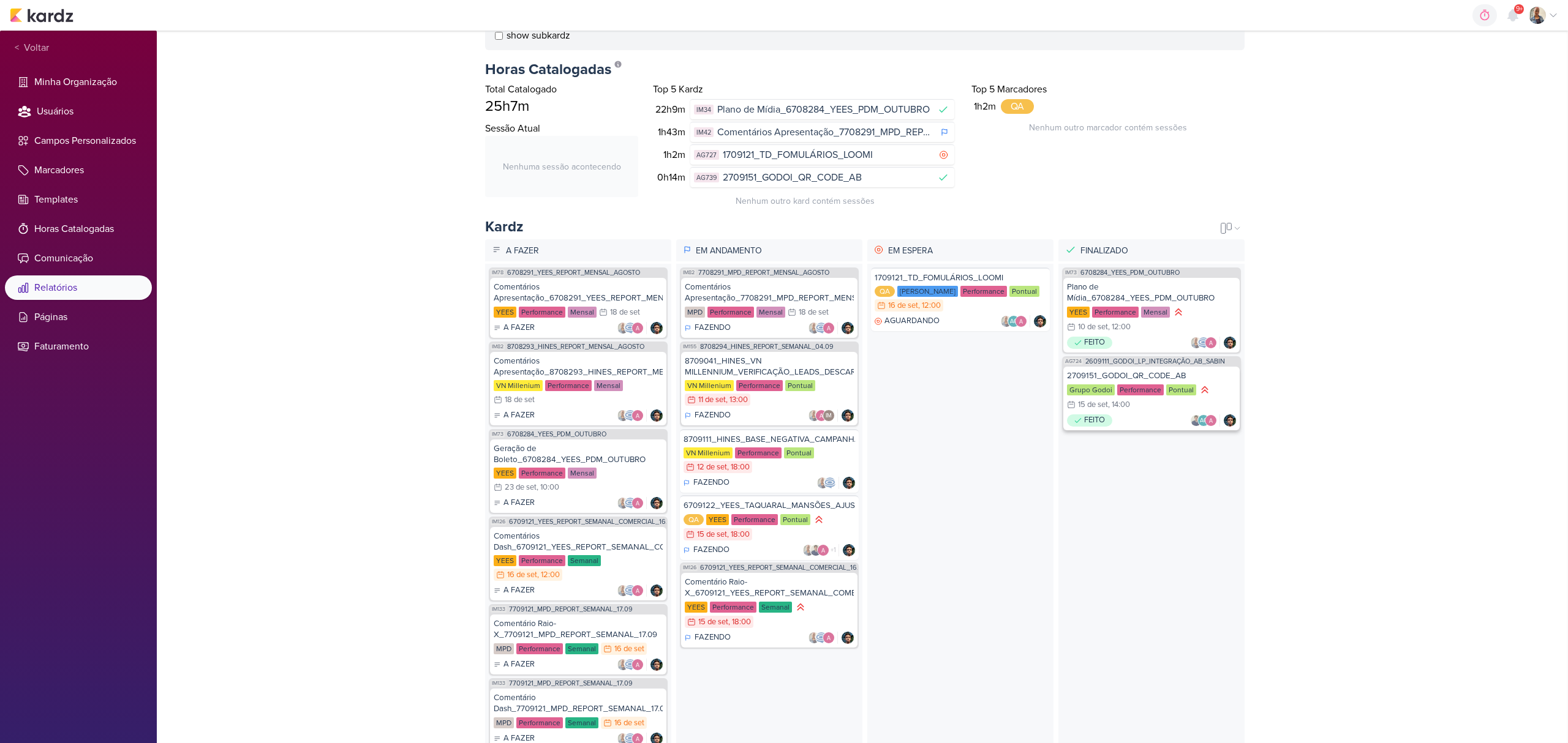
click at [1155, 420] on div "FEITO AG" at bounding box center [1152, 421] width 169 height 13
click at [944, 314] on div "1709121_TD_FOMULÁRIOS_LOOMI QA Teixeira Duarte Performance Pontual 16/9 16 de s…" at bounding box center [961, 299] width 179 height 64
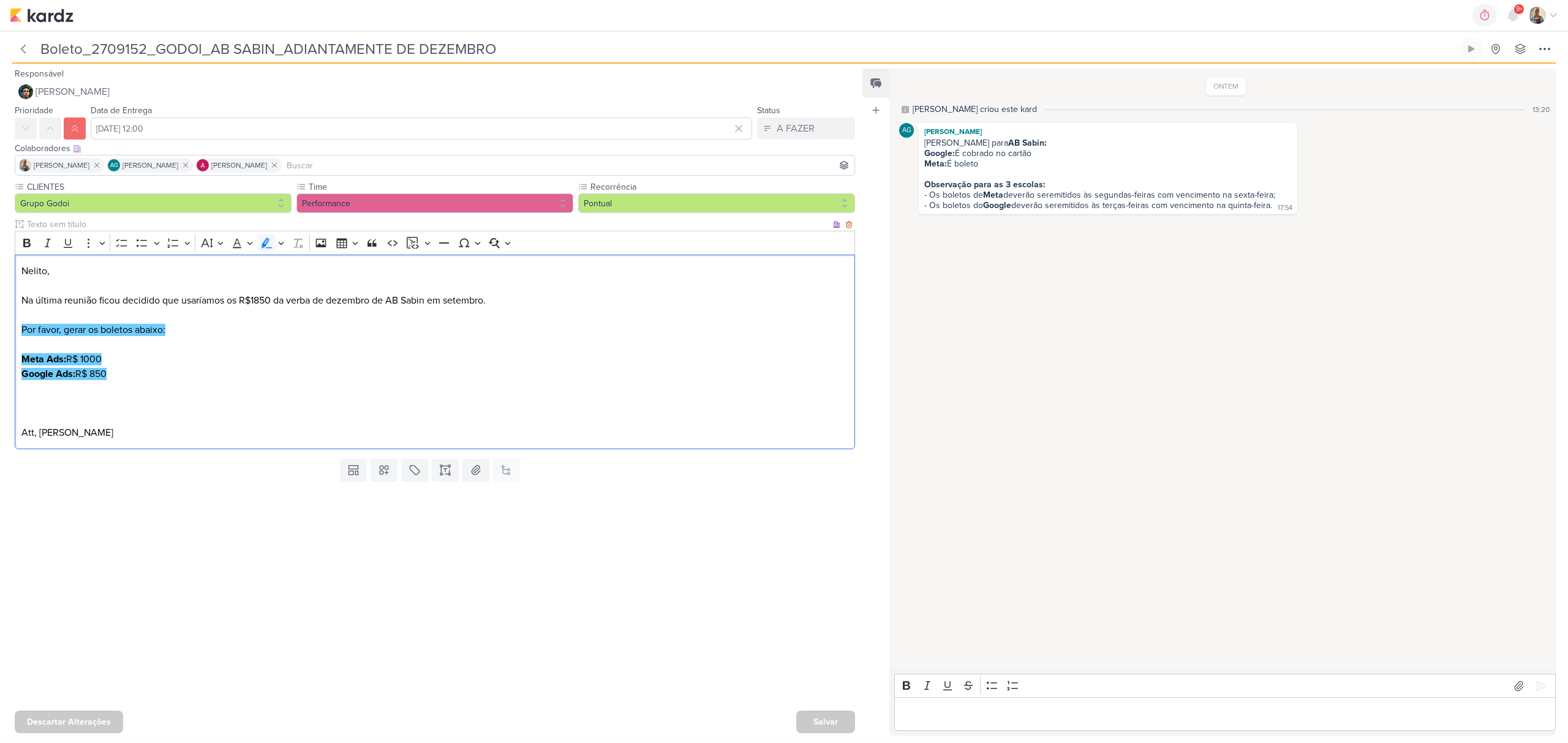
drag, startPoint x: 109, startPoint y: 378, endPoint x: 92, endPoint y: 374, distance: 17.5
click at [92, 374] on p "Meta Ads: R$ 1000 Google Ads: R$ 850" at bounding box center [435, 367] width 827 height 29
drag, startPoint x: 83, startPoint y: 360, endPoint x: 114, endPoint y: 363, distance: 31.1
click at [114, 363] on p "Meta Ads: R$ 1000 Google Ads: R$ 850" at bounding box center [435, 367] width 827 height 29
click at [1513, 691] on icon at bounding box center [1519, 686] width 13 height 13
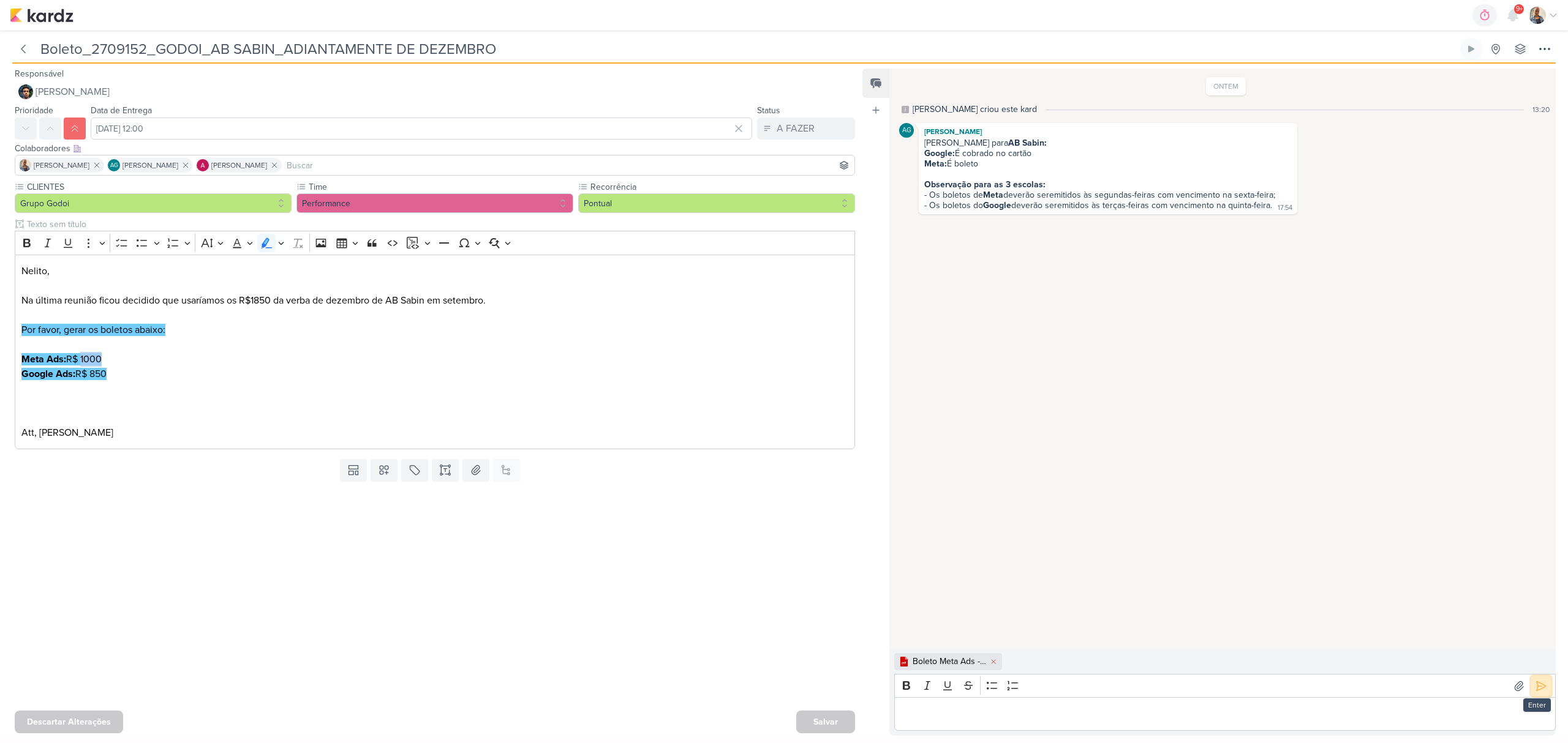
click at [1538, 684] on icon at bounding box center [1541, 686] width 13 height 13
click at [1000, 726] on div "Editor editing area: main" at bounding box center [1225, 714] width 662 height 34
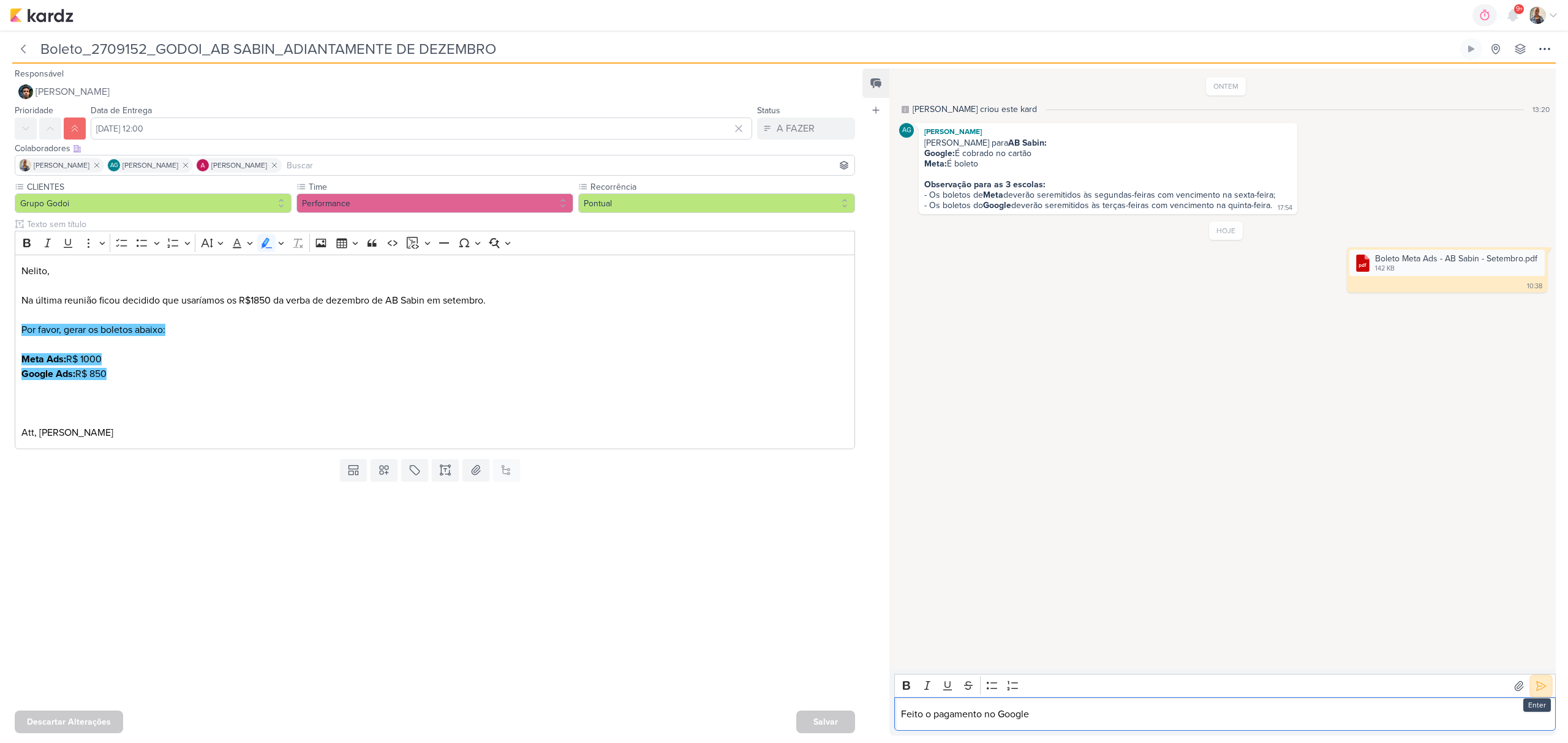
click at [1535, 687] on icon at bounding box center [1541, 686] width 13 height 13
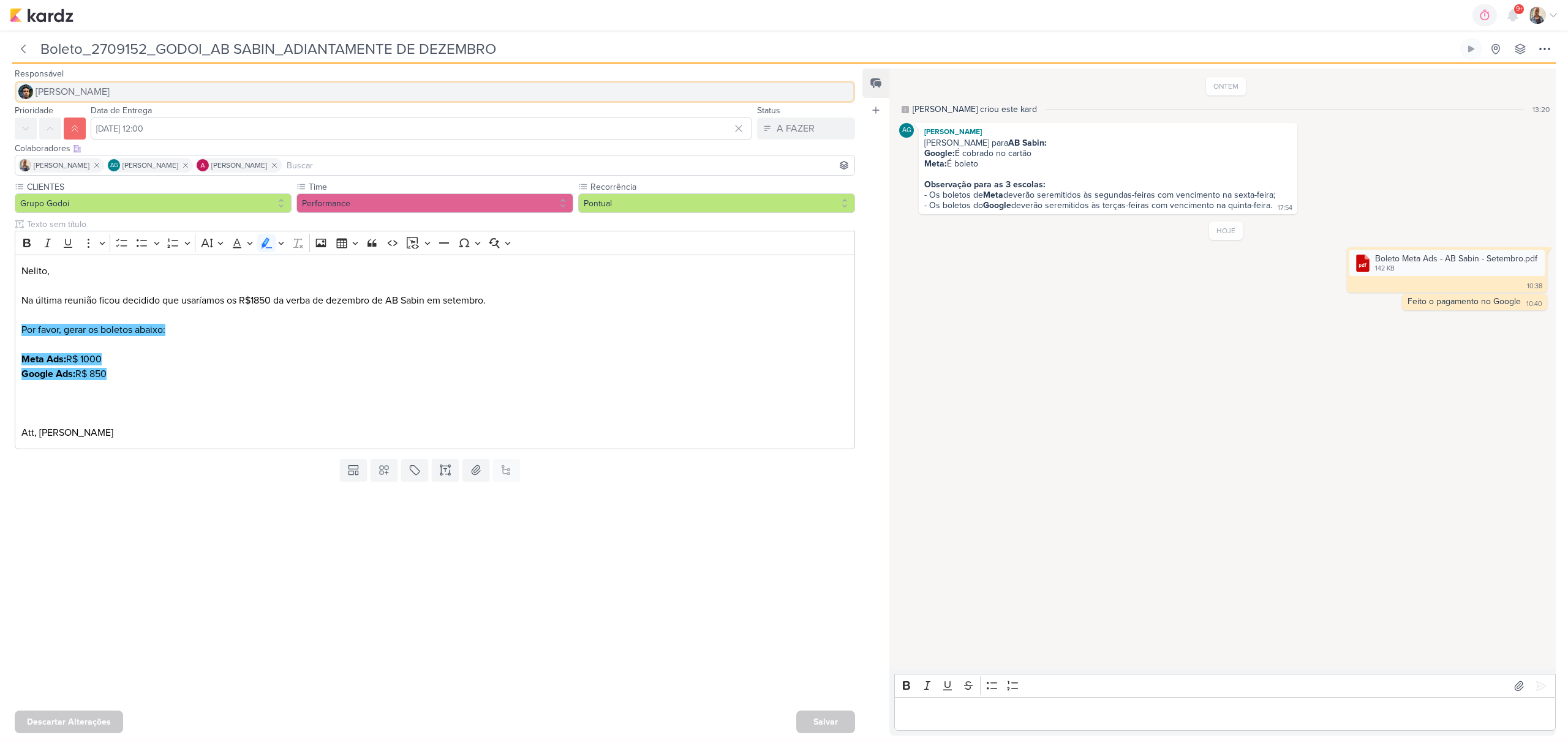
click at [79, 82] on button "[PERSON_NAME]" at bounding box center [435, 92] width 841 height 22
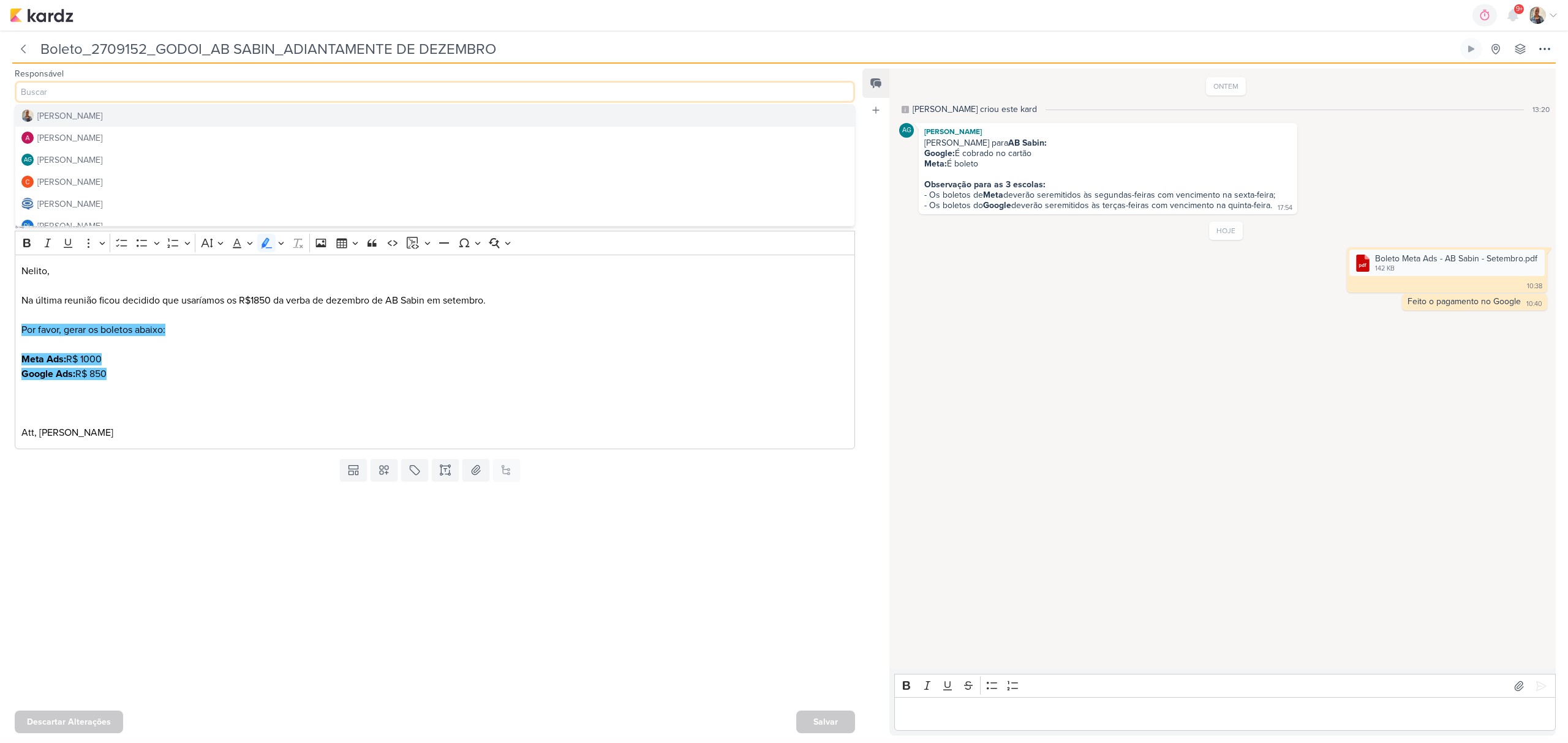
click at [75, 118] on div "[PERSON_NAME]" at bounding box center [69, 116] width 65 height 13
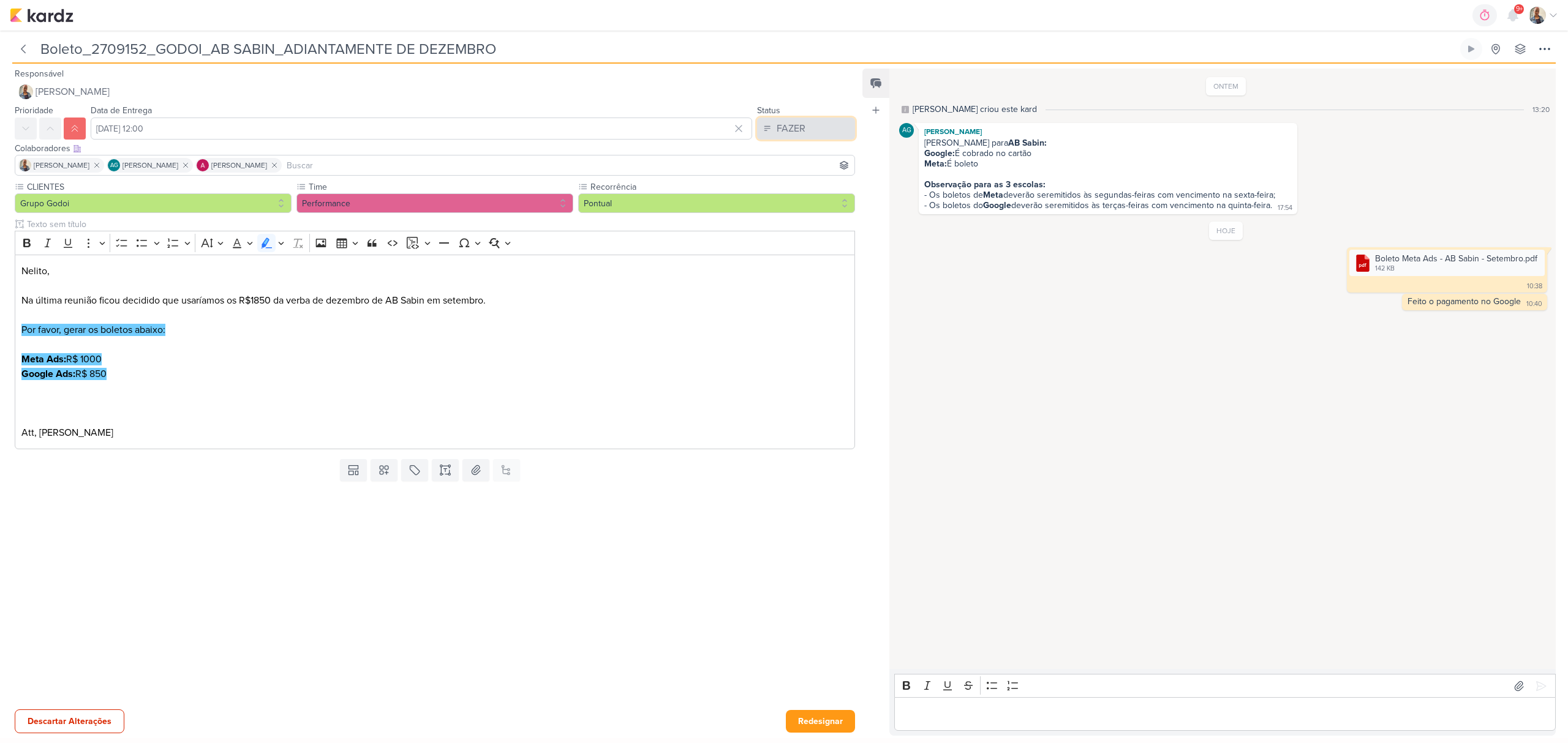
click at [797, 132] on div "FAZER" at bounding box center [791, 128] width 29 height 15
click at [792, 216] on button "FEITO" at bounding box center [800, 216] width 109 height 20
click at [841, 725] on button "Redesignar" at bounding box center [820, 721] width 69 height 22
click at [836, 720] on div "Salvar" at bounding box center [826, 722] width 59 height 22
click at [339, 585] on div at bounding box center [430, 596] width 860 height 220
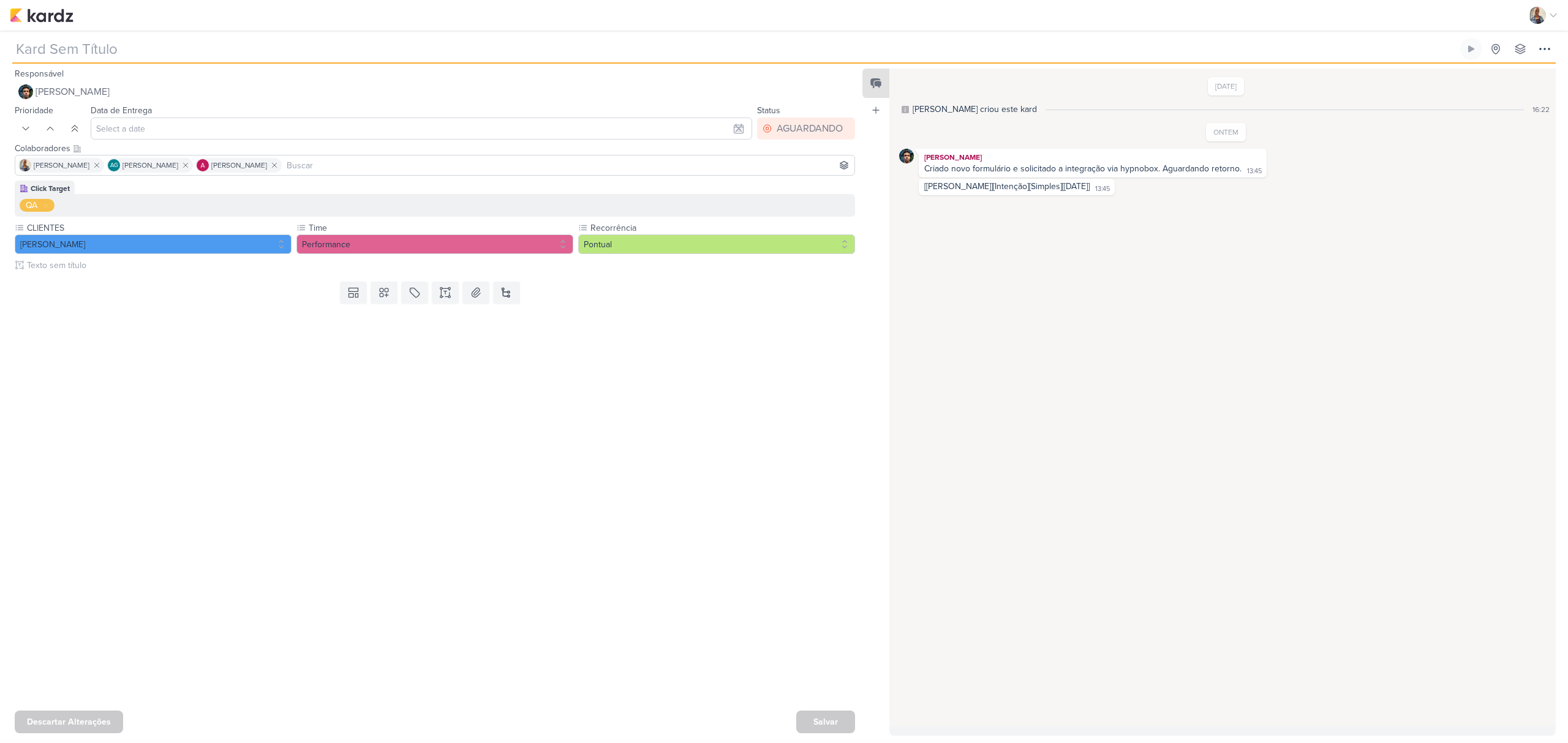
type input "1709121_TD_FOMULÁRIOS_LOOMI"
type input "[DATE] 12:00"
